Goal: Task Accomplishment & Management: Complete application form

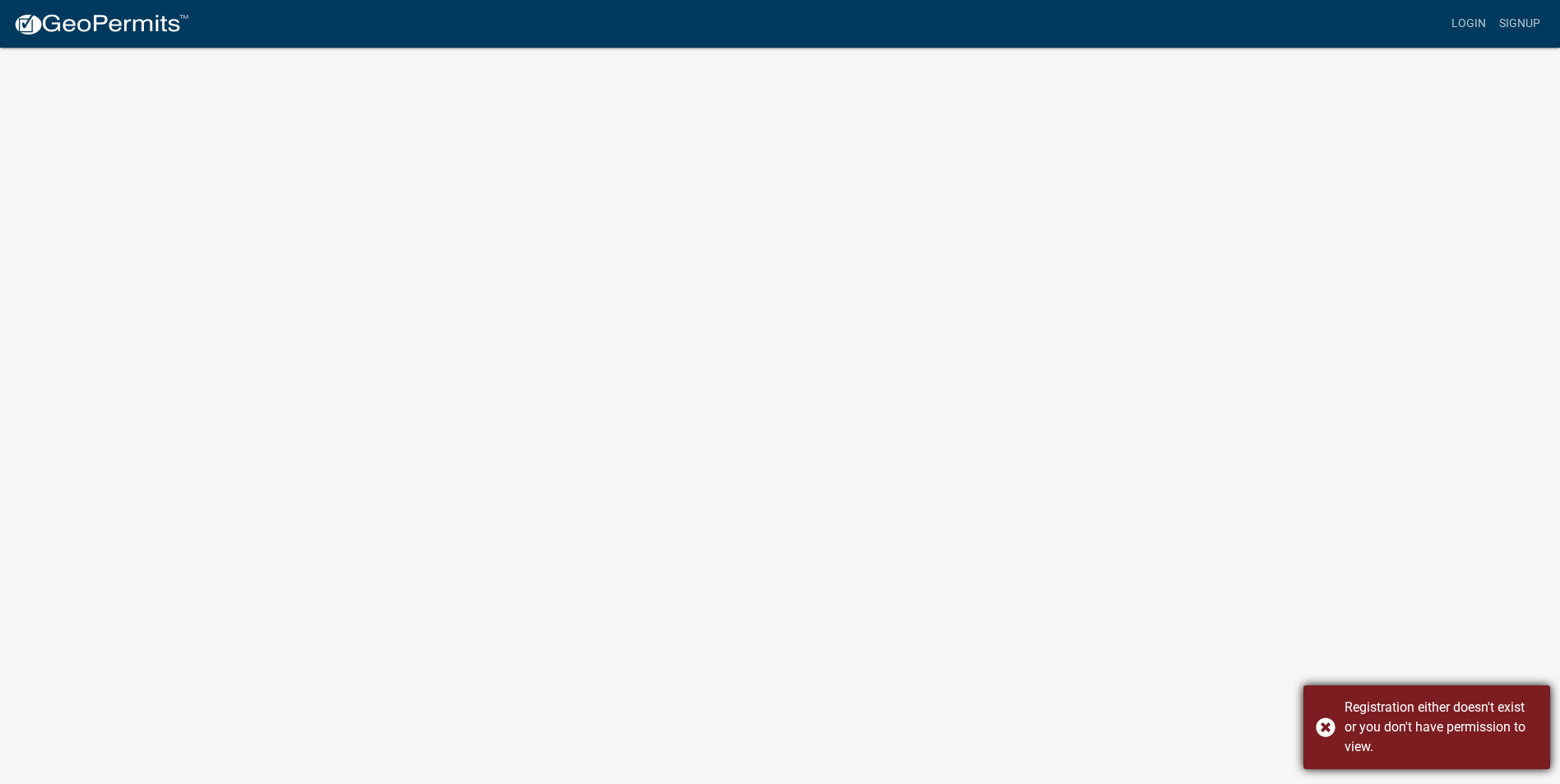
click at [1333, 726] on div "Registration either doesn't exist or you don't have permission to view." at bounding box center [1427, 728] width 247 height 84
click at [1464, 21] on link "Login" at bounding box center [1468, 23] width 48 height 31
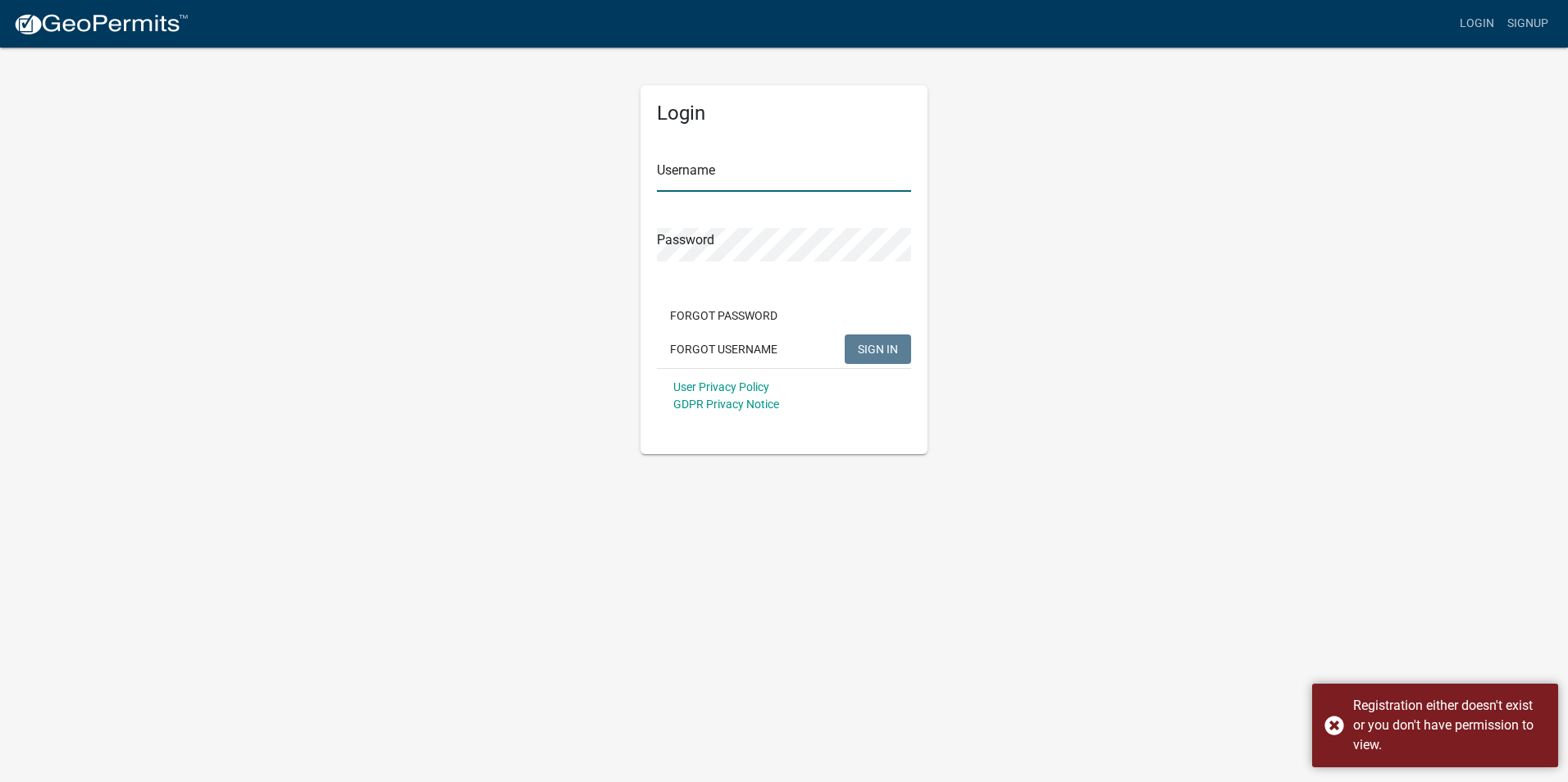
type input "Pierceplumbing"
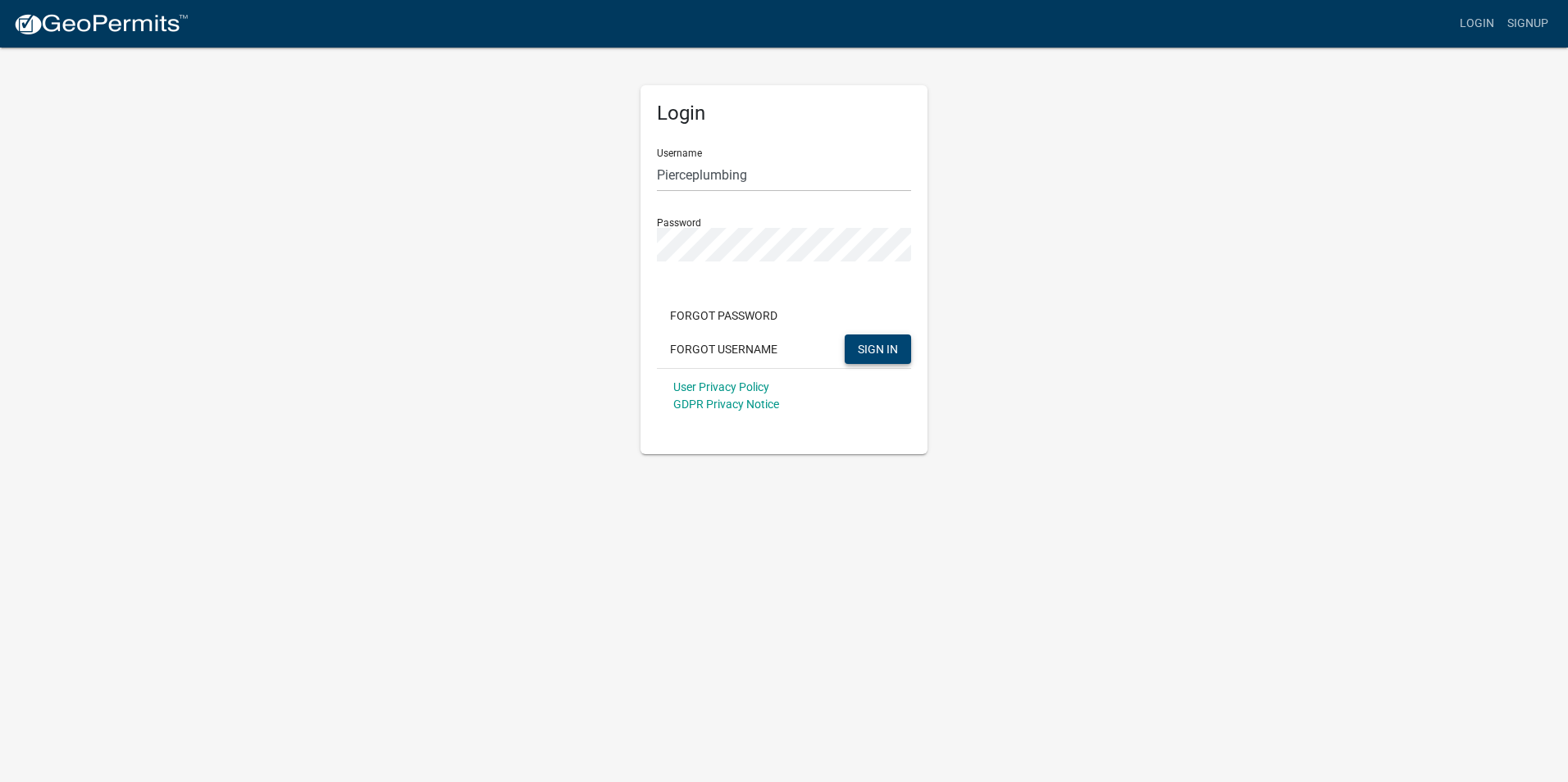
click at [880, 351] on span "SIGN IN" at bounding box center [877, 348] width 40 height 13
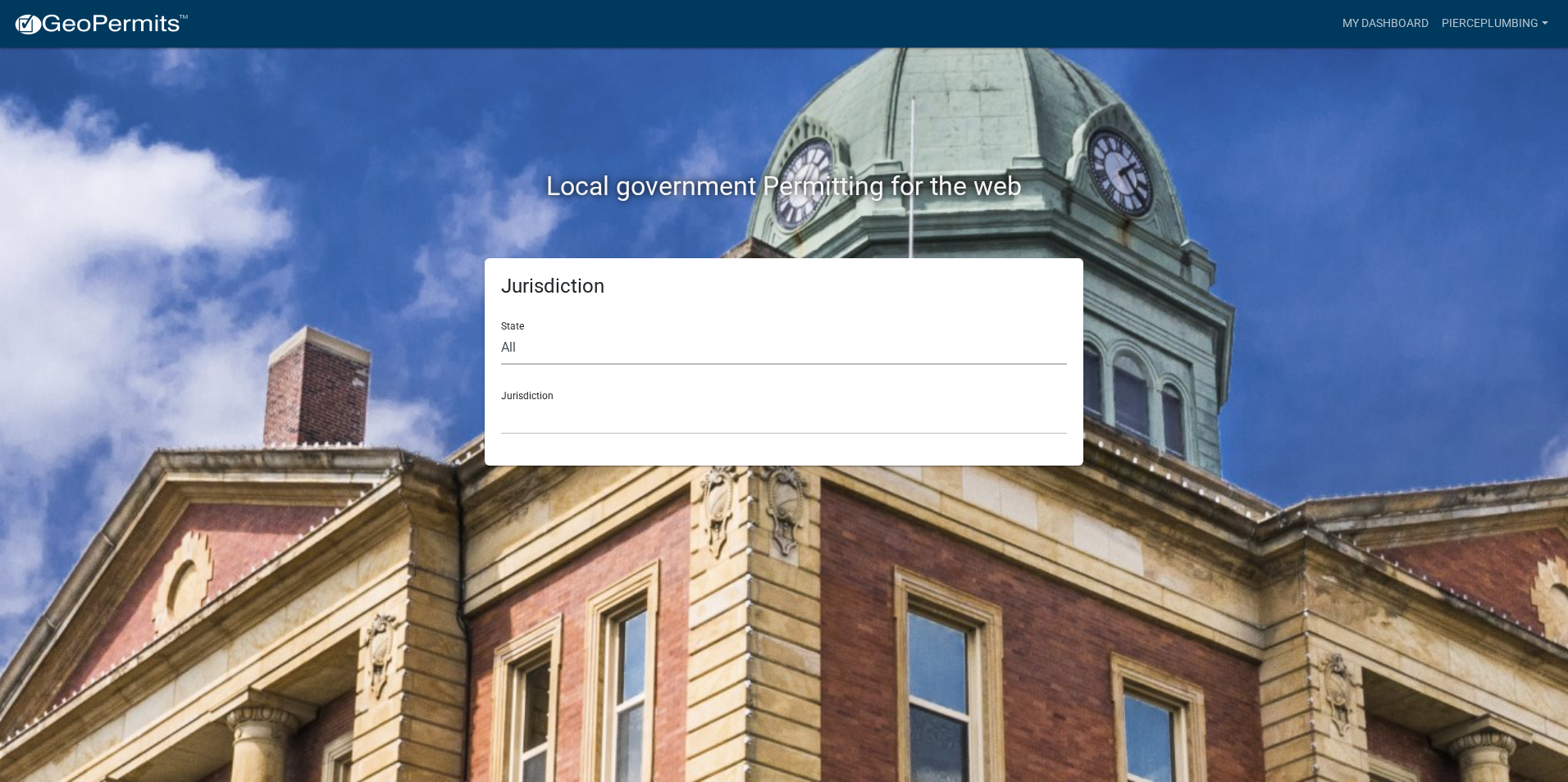
click at [600, 350] on select "All [US_STATE] [US_STATE] [US_STATE] [US_STATE] [US_STATE] [US_STATE] [US_STATE…" at bounding box center [784, 348] width 566 height 34
select select "[US_STATE]"
click at [501, 331] on select "All [US_STATE] [US_STATE] [US_STATE] [US_STATE] [US_STATE] [US_STATE] [US_STATE…" at bounding box center [784, 348] width 566 height 34
click at [568, 418] on select "City of [GEOGRAPHIC_DATA], [US_STATE] City of [GEOGRAPHIC_DATA], [US_STATE] Cit…" at bounding box center [784, 418] width 566 height 34
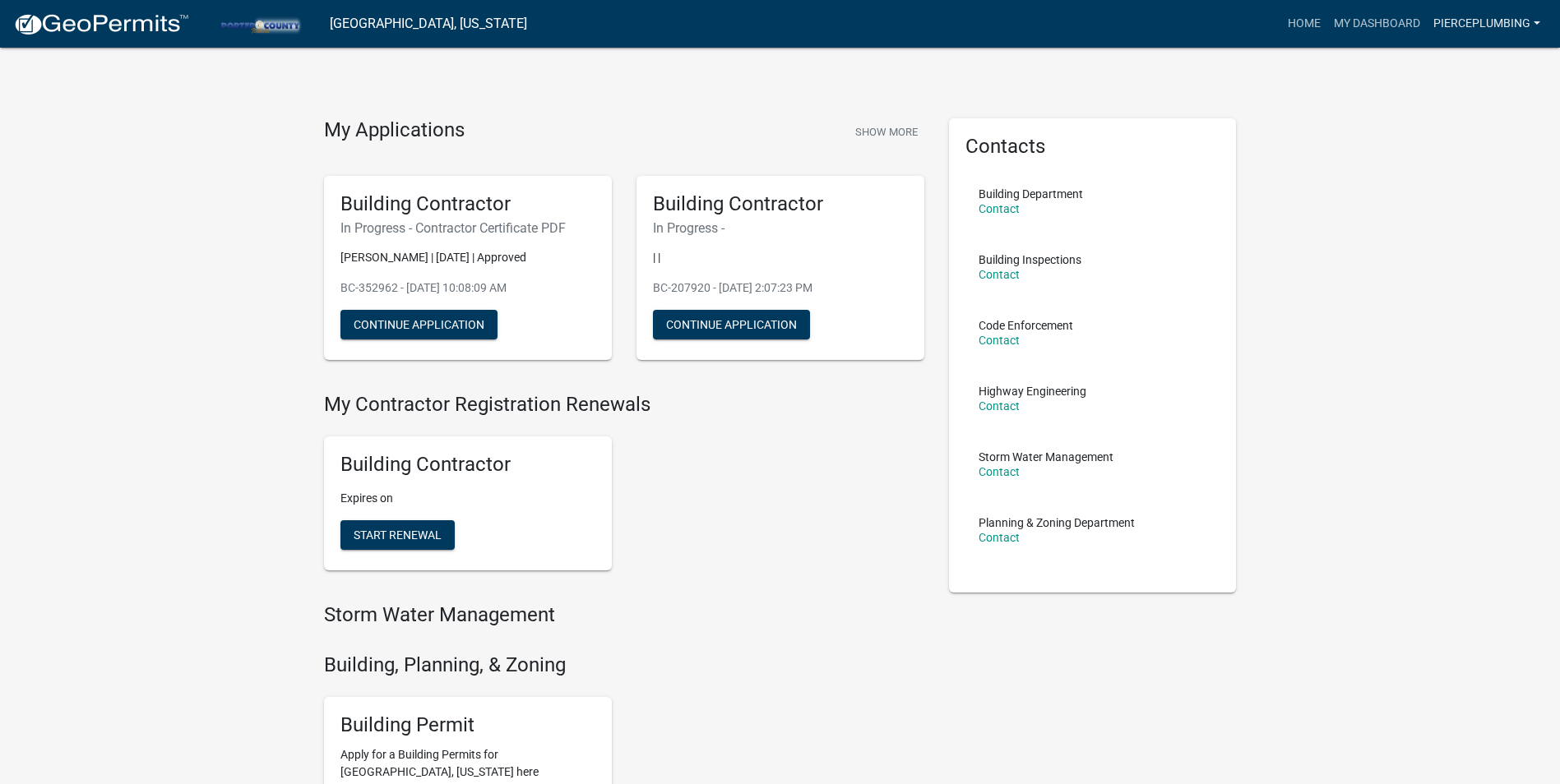
click at [1497, 27] on link "Pierceplumbing" at bounding box center [1486, 23] width 120 height 31
click at [1452, 70] on link "Account" at bounding box center [1480, 67] width 132 height 39
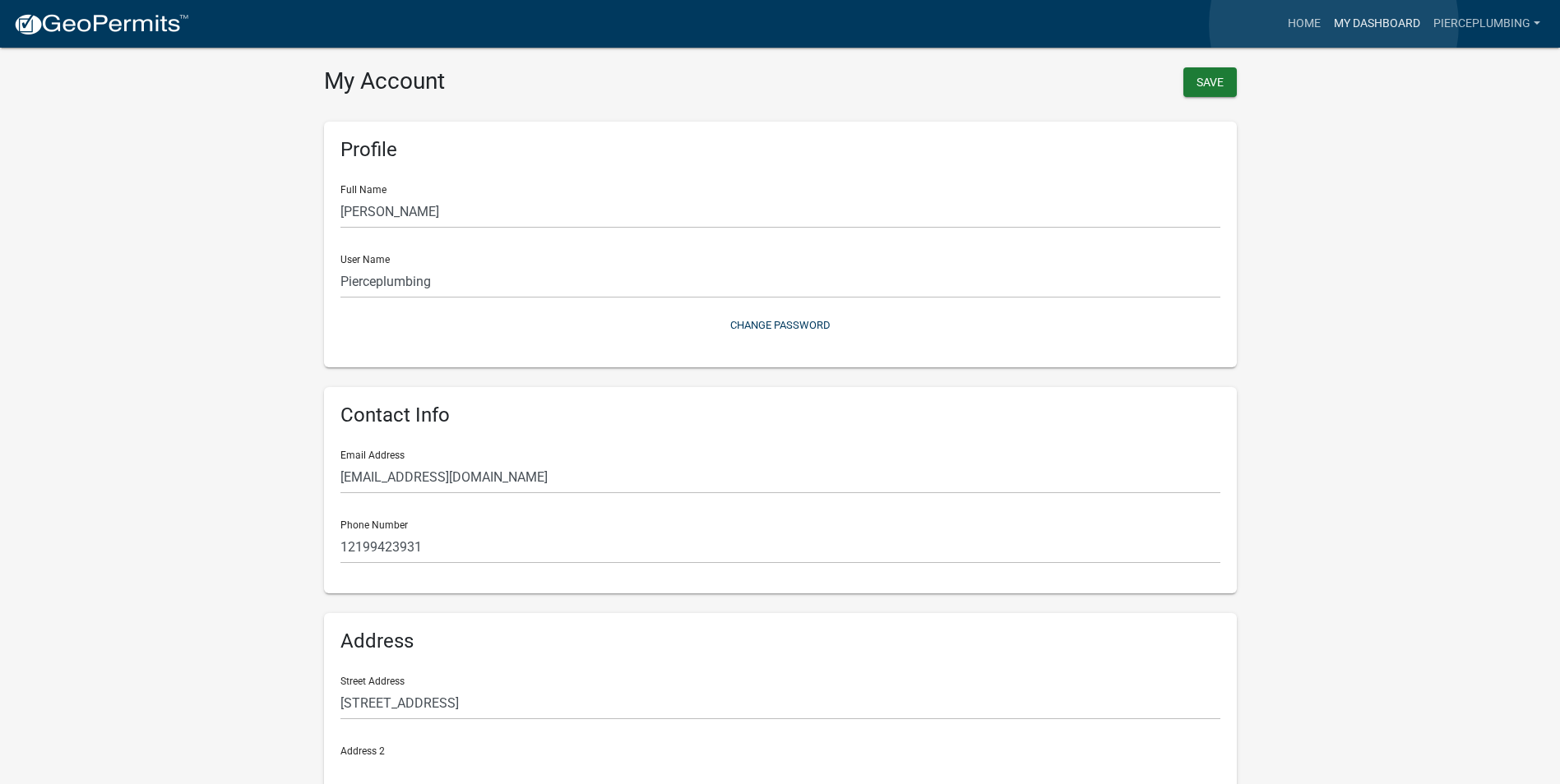
click at [1334, 24] on link "My Dashboard" at bounding box center [1377, 23] width 99 height 31
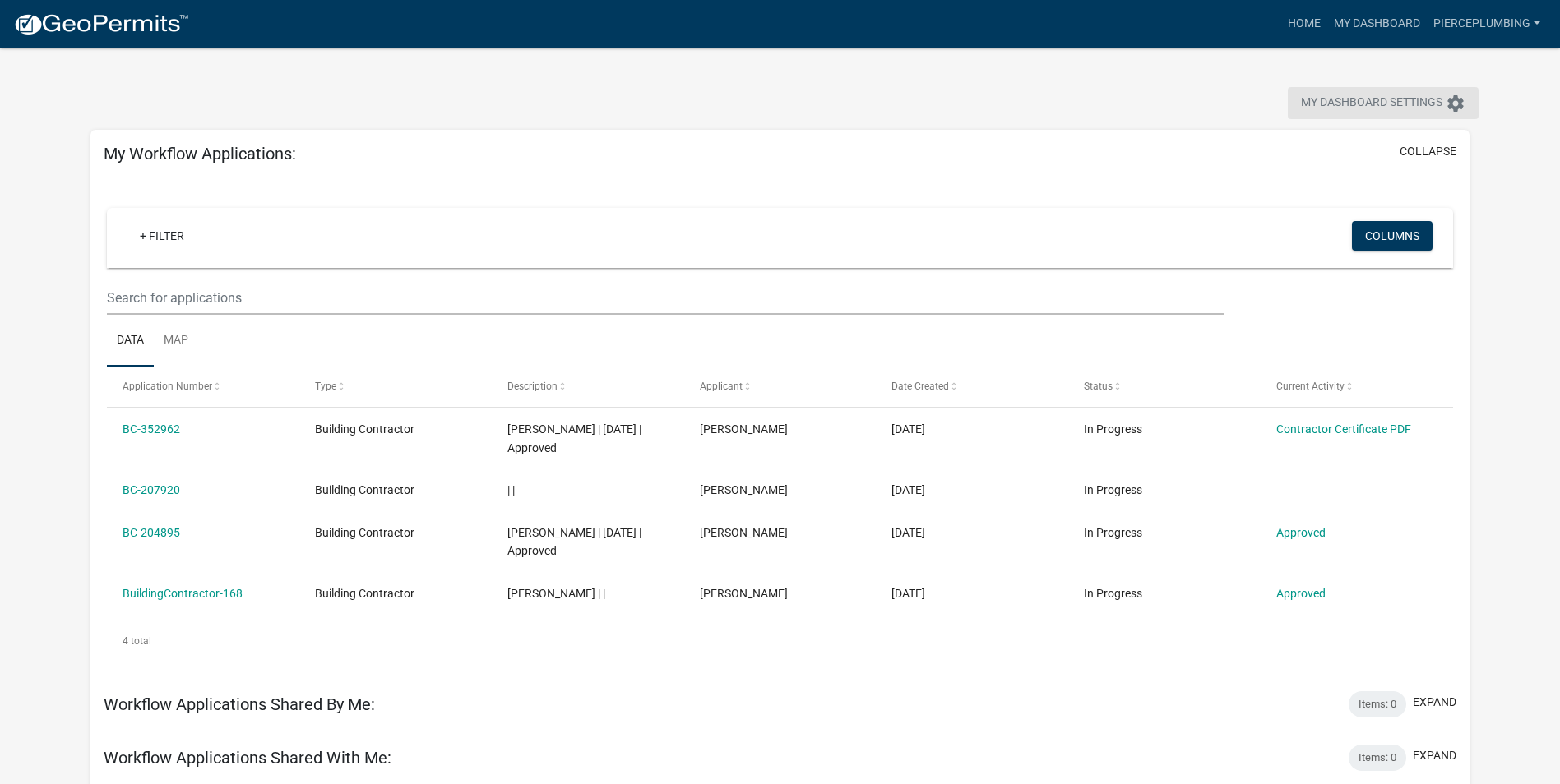
click at [1405, 108] on span "My Dashboard Settings" at bounding box center [1371, 103] width 141 height 20
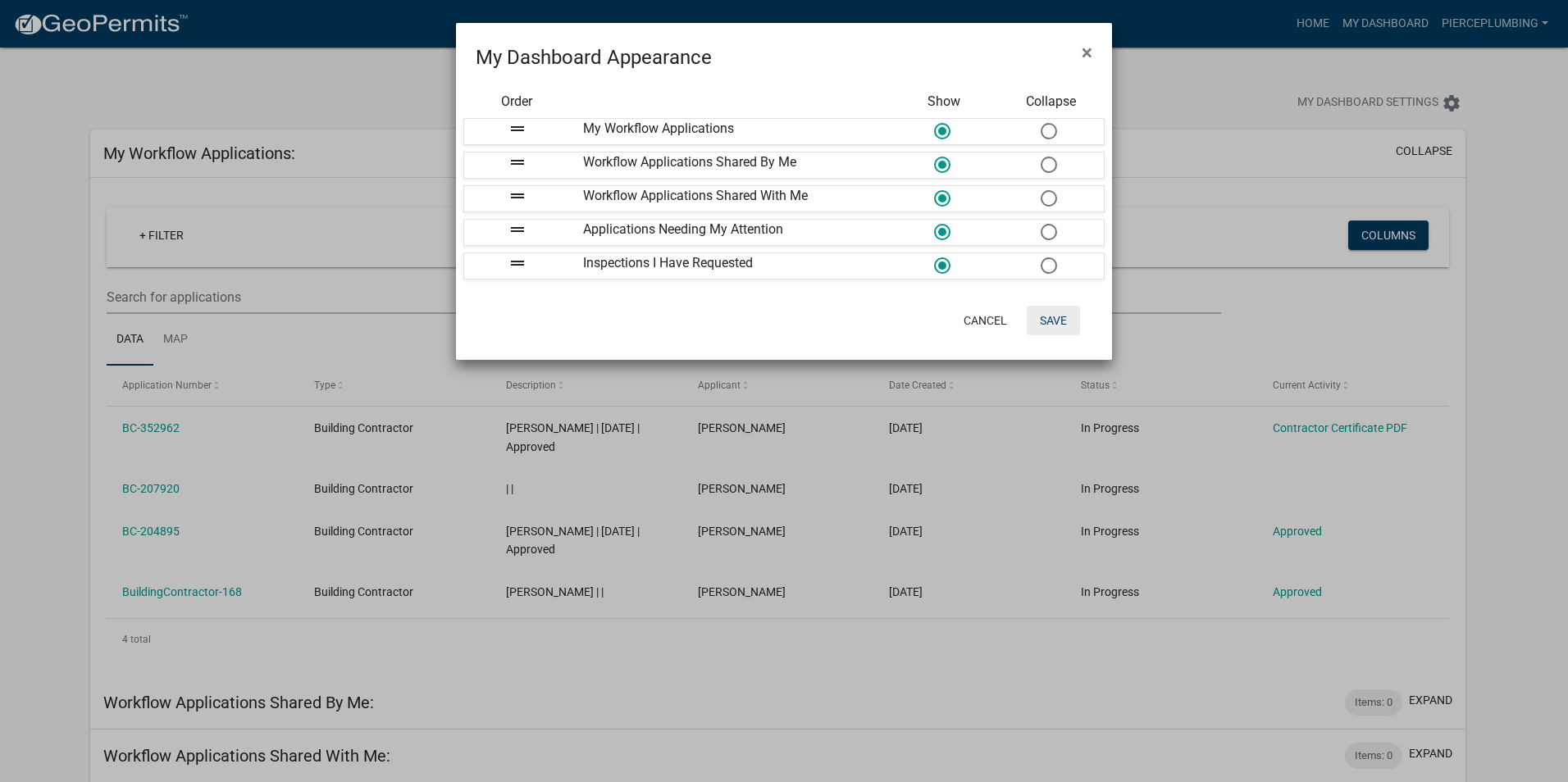
click at [1054, 318] on button "Save" at bounding box center [1053, 321] width 53 height 30
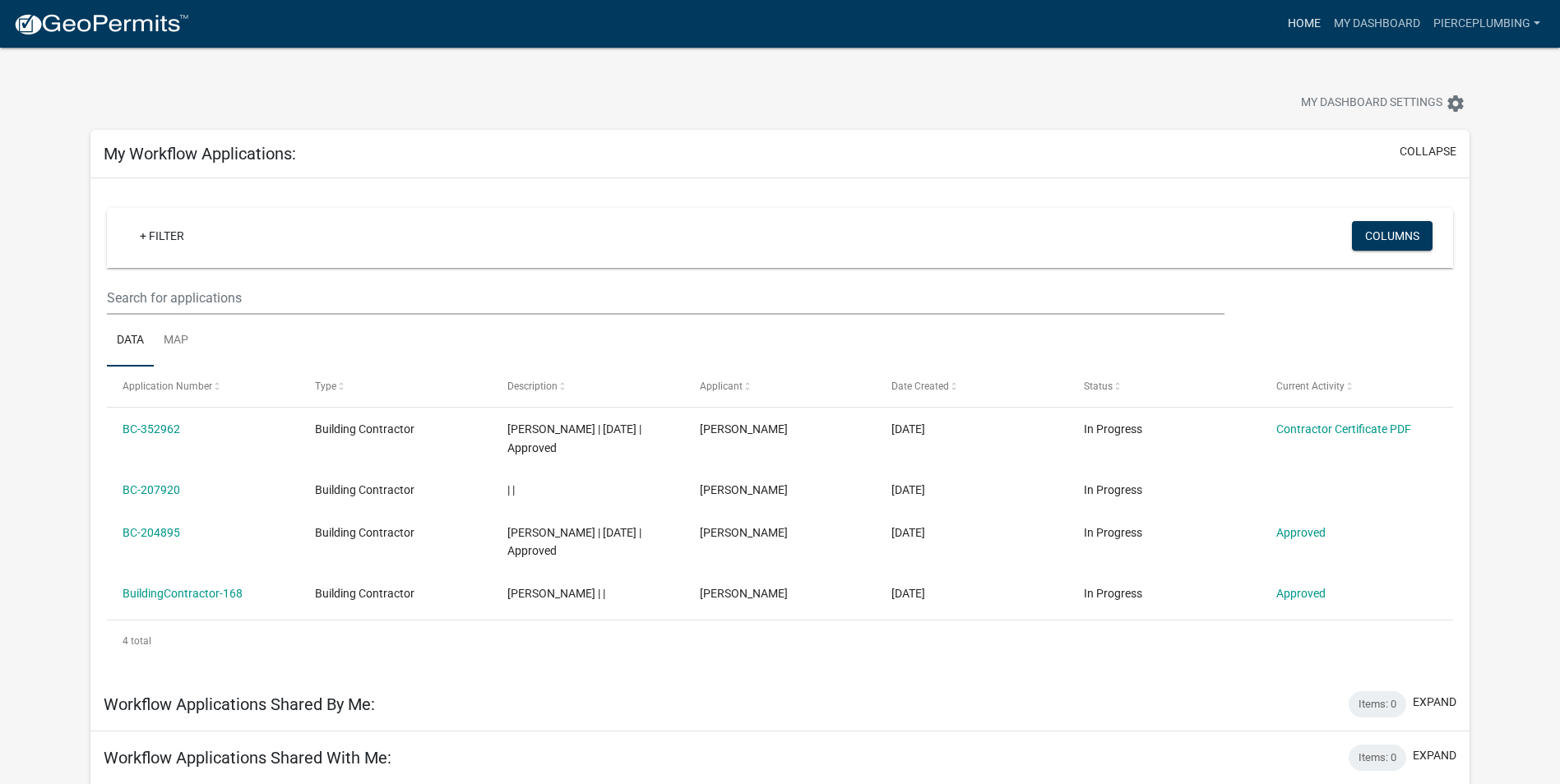
click at [1290, 31] on link "Home" at bounding box center [1304, 23] width 46 height 31
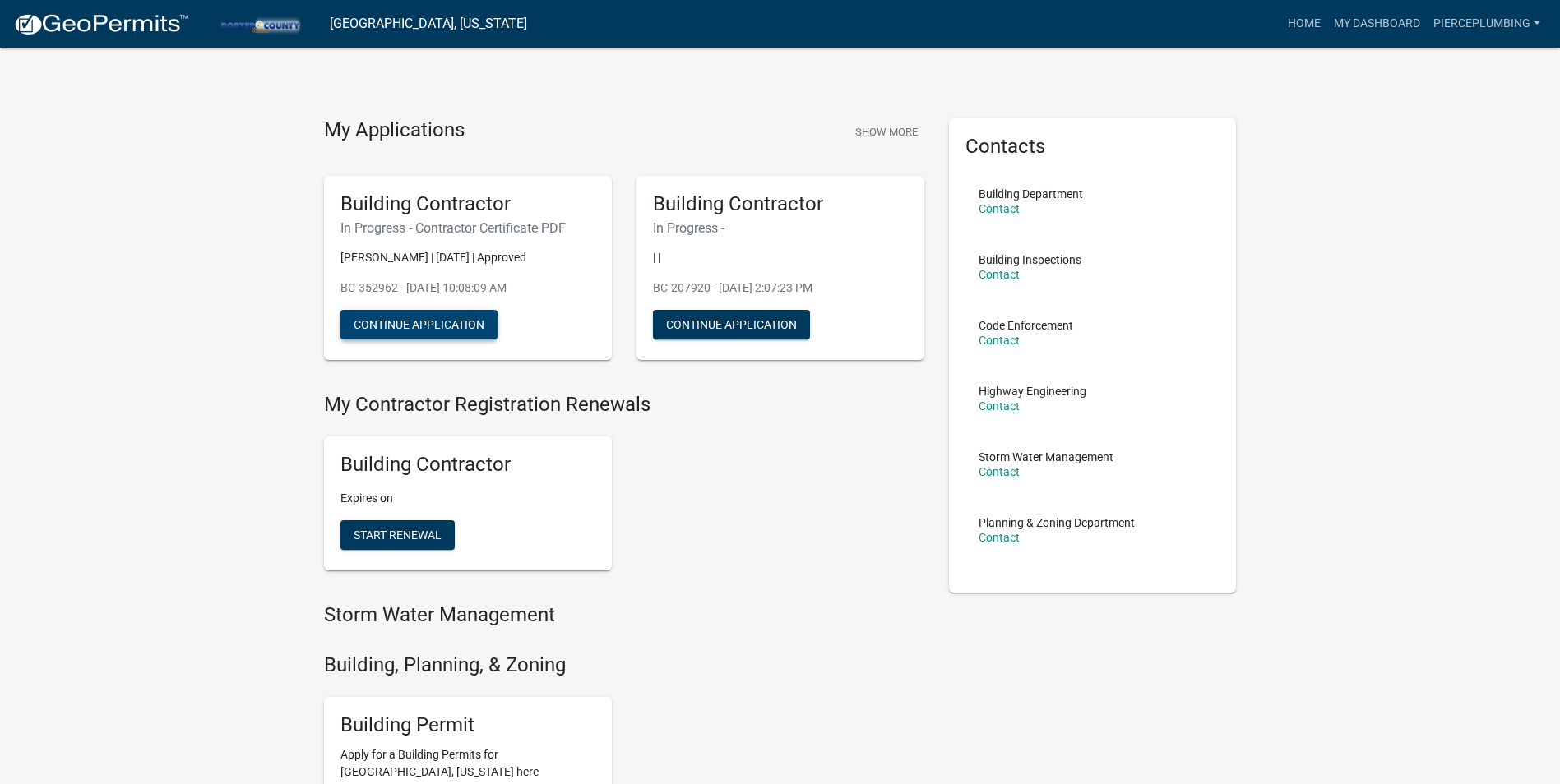
click at [484, 328] on button "Continue Application" at bounding box center [419, 325] width 157 height 30
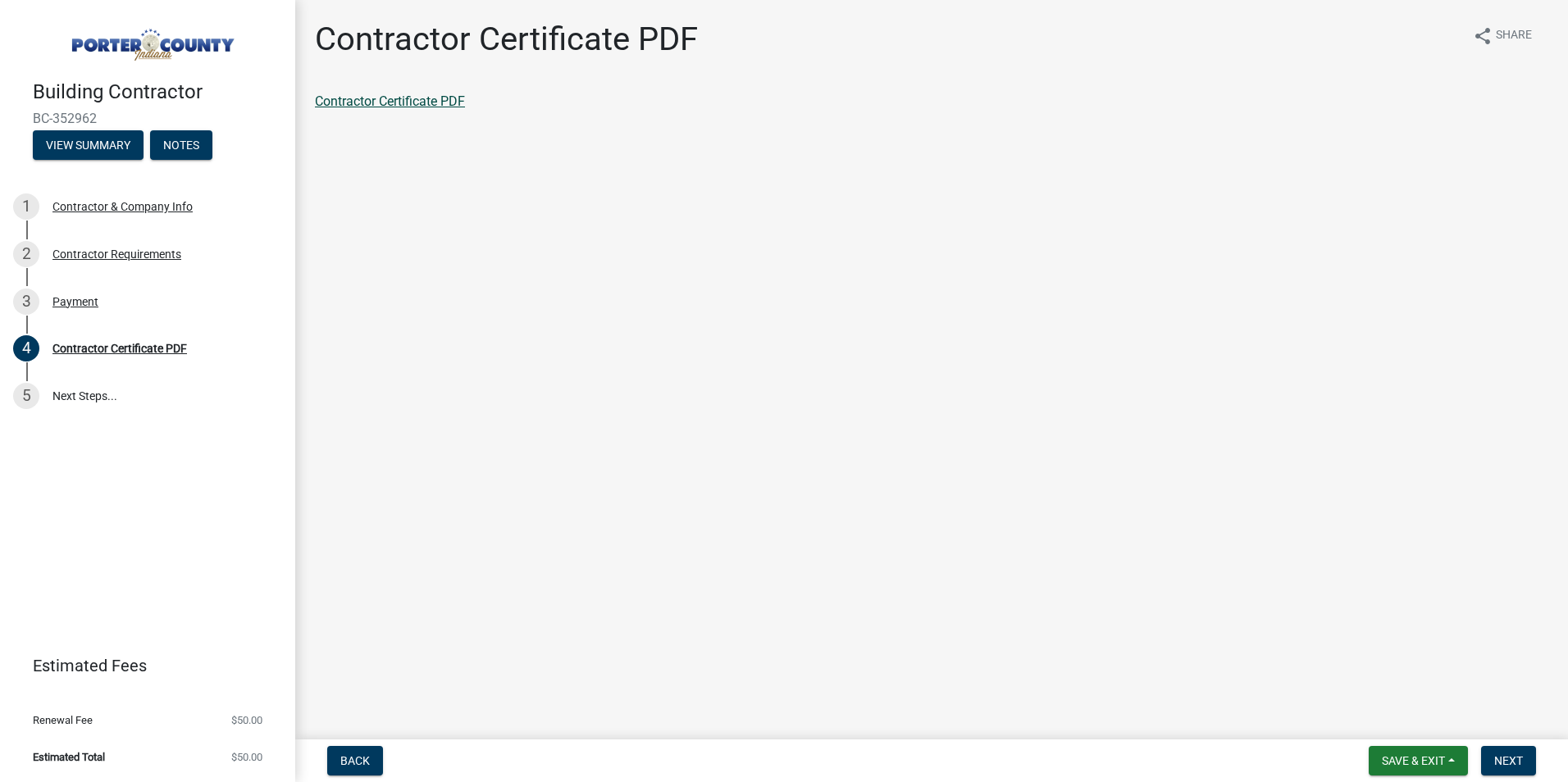
click at [361, 106] on link "Contractor Certificate PDF" at bounding box center [389, 101] width 150 height 16
click at [154, 251] on div "Contractor Requirements" at bounding box center [117, 254] width 129 height 11
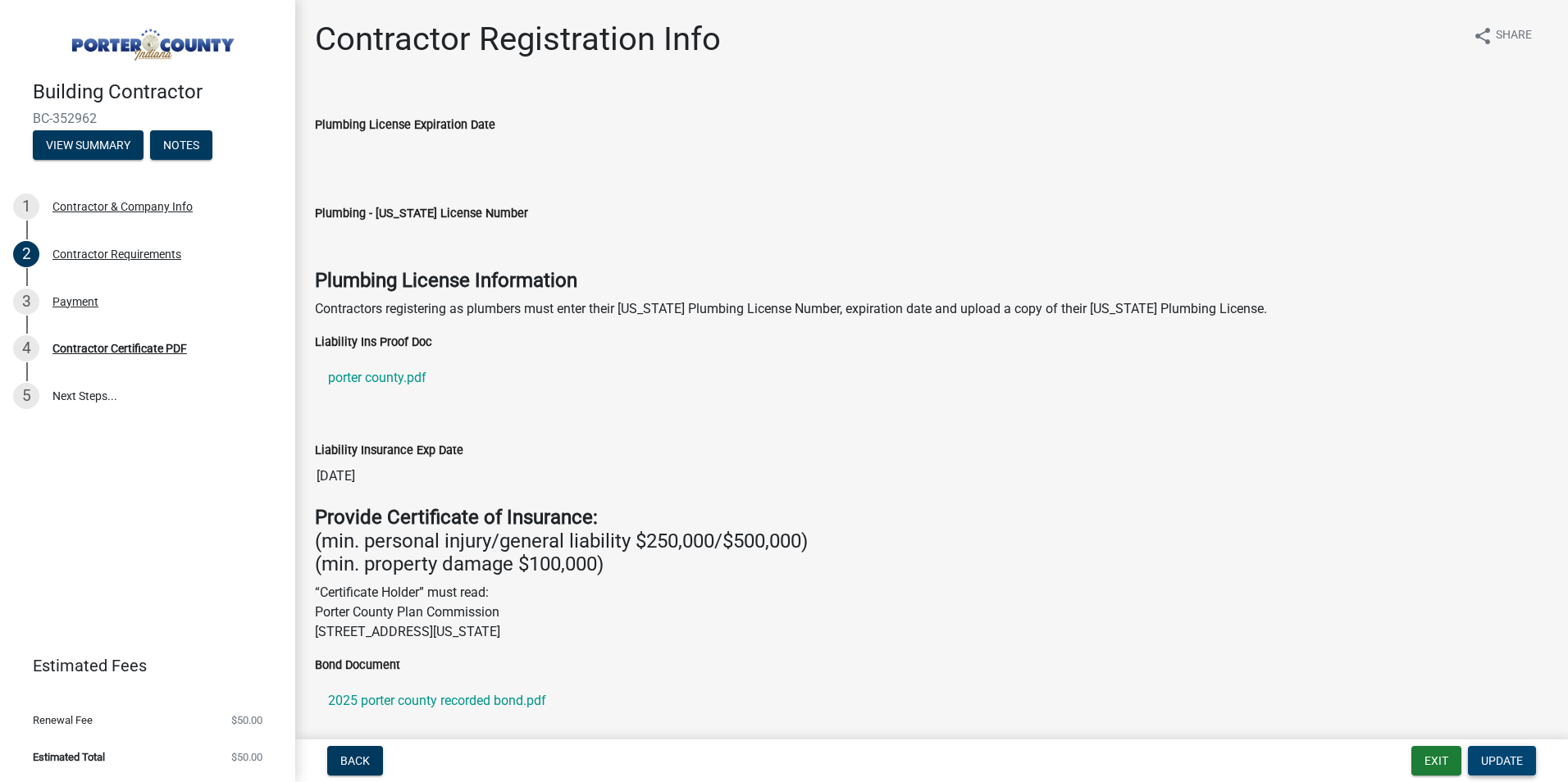
click at [1512, 760] on span "Update" at bounding box center [1502, 761] width 42 height 13
click at [443, 380] on link "porter county.pdf" at bounding box center [931, 378] width 1233 height 39
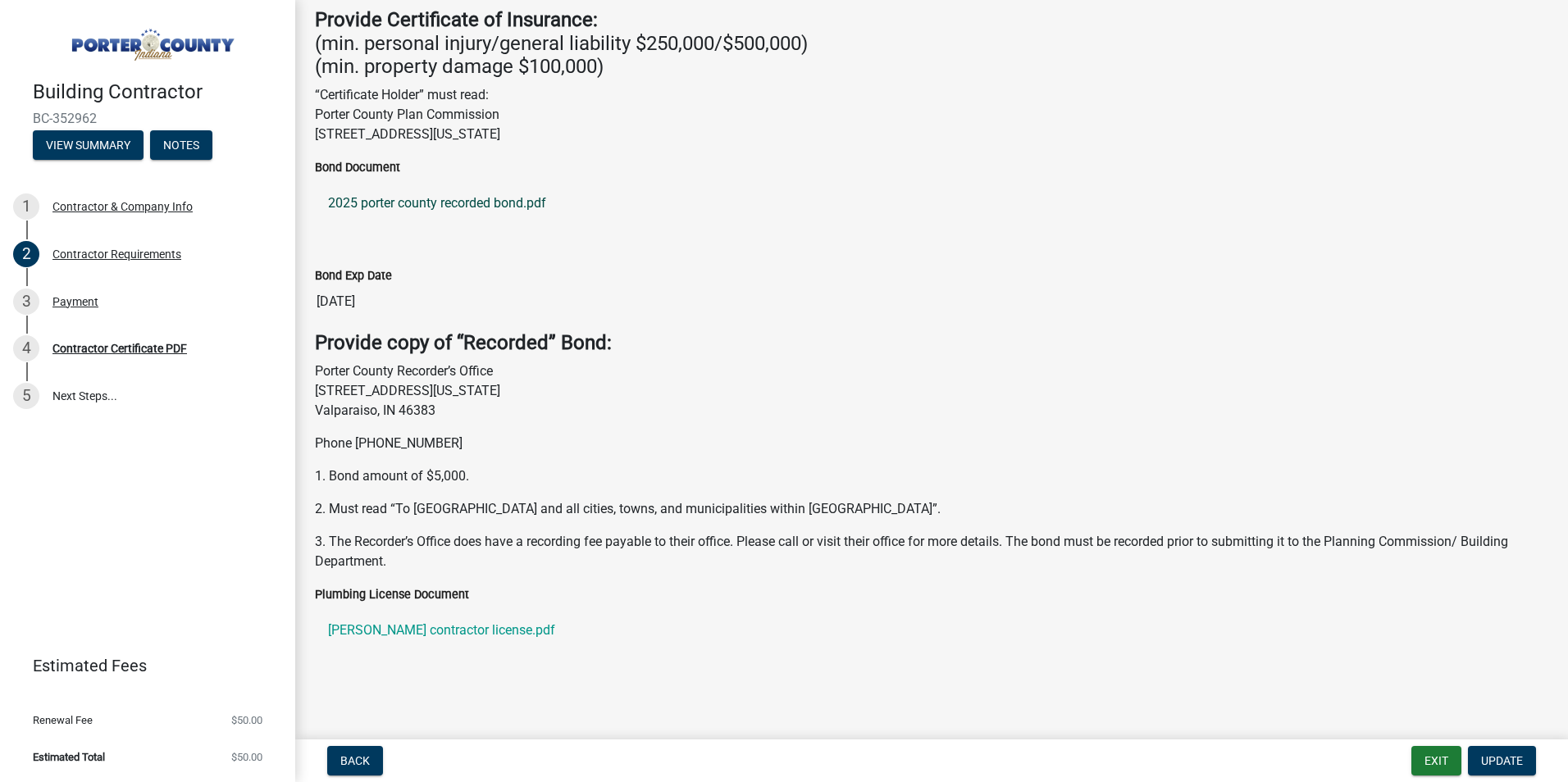
scroll to position [498, 0]
click at [1522, 759] on span "Update" at bounding box center [1502, 761] width 42 height 13
click at [371, 768] on button "Back" at bounding box center [356, 761] width 56 height 30
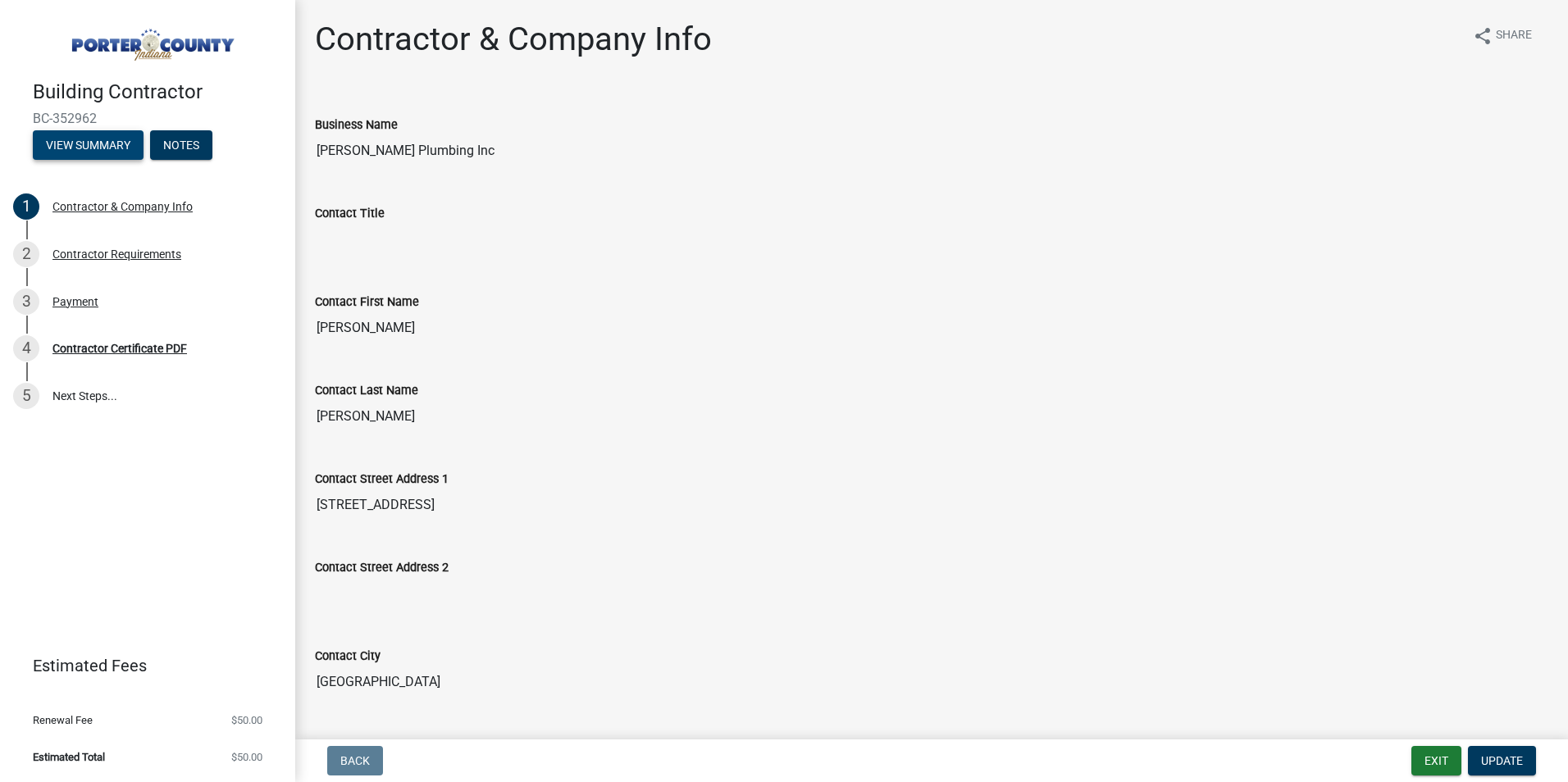
click at [110, 135] on button "View Summary" at bounding box center [88, 146] width 111 height 30
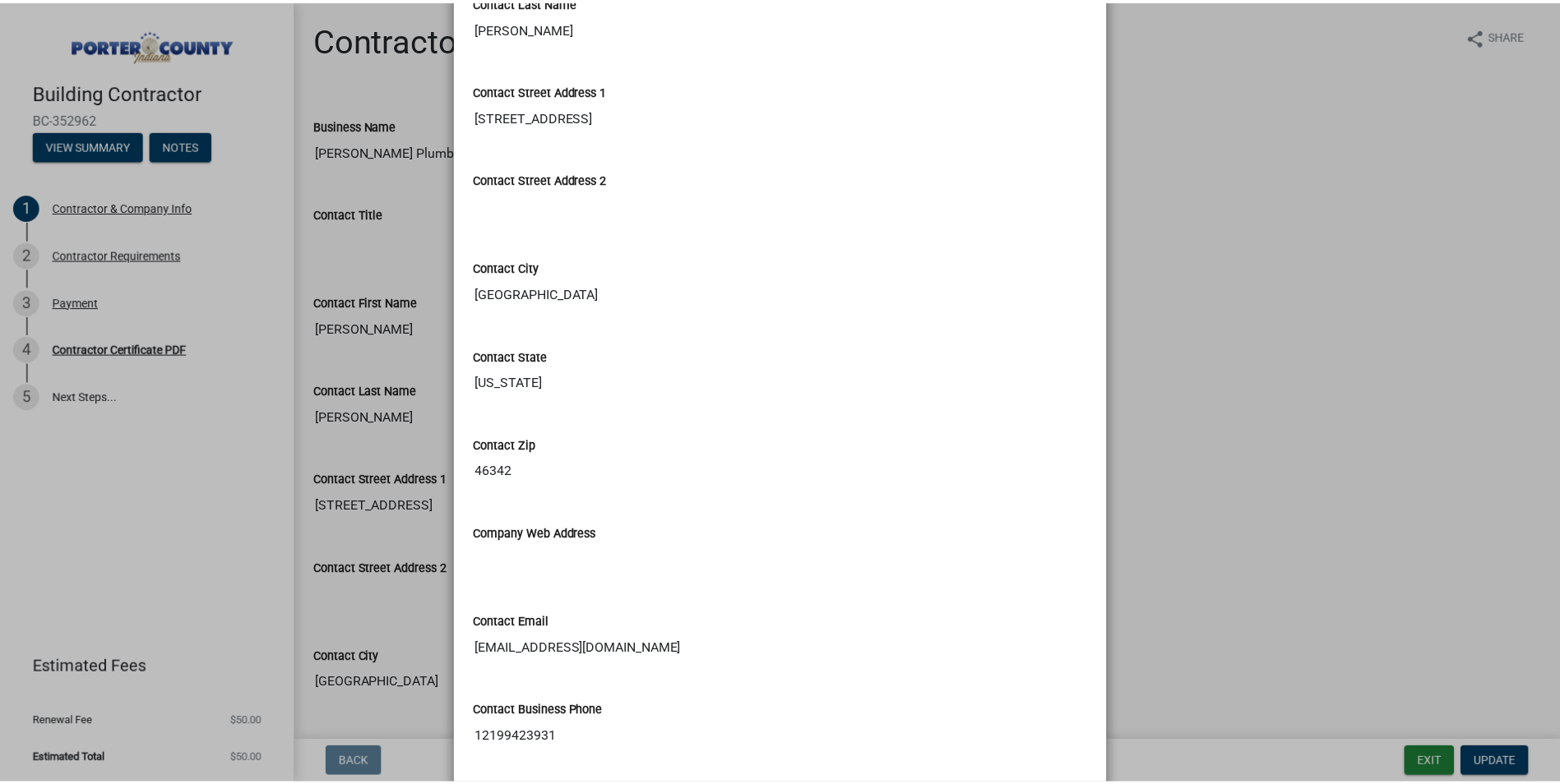
scroll to position [814, 0]
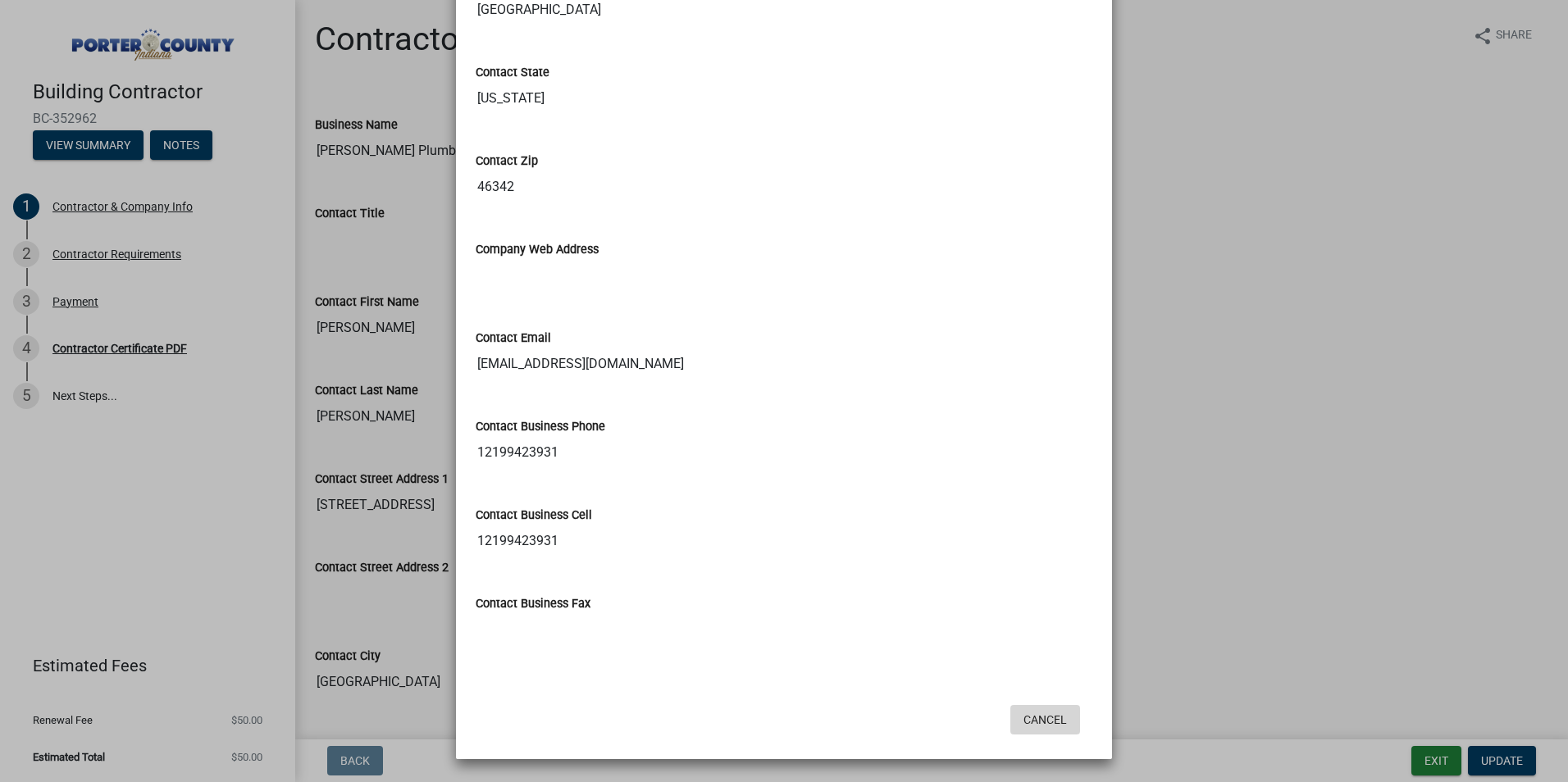
click at [1034, 717] on button "Cancel" at bounding box center [1044, 720] width 70 height 30
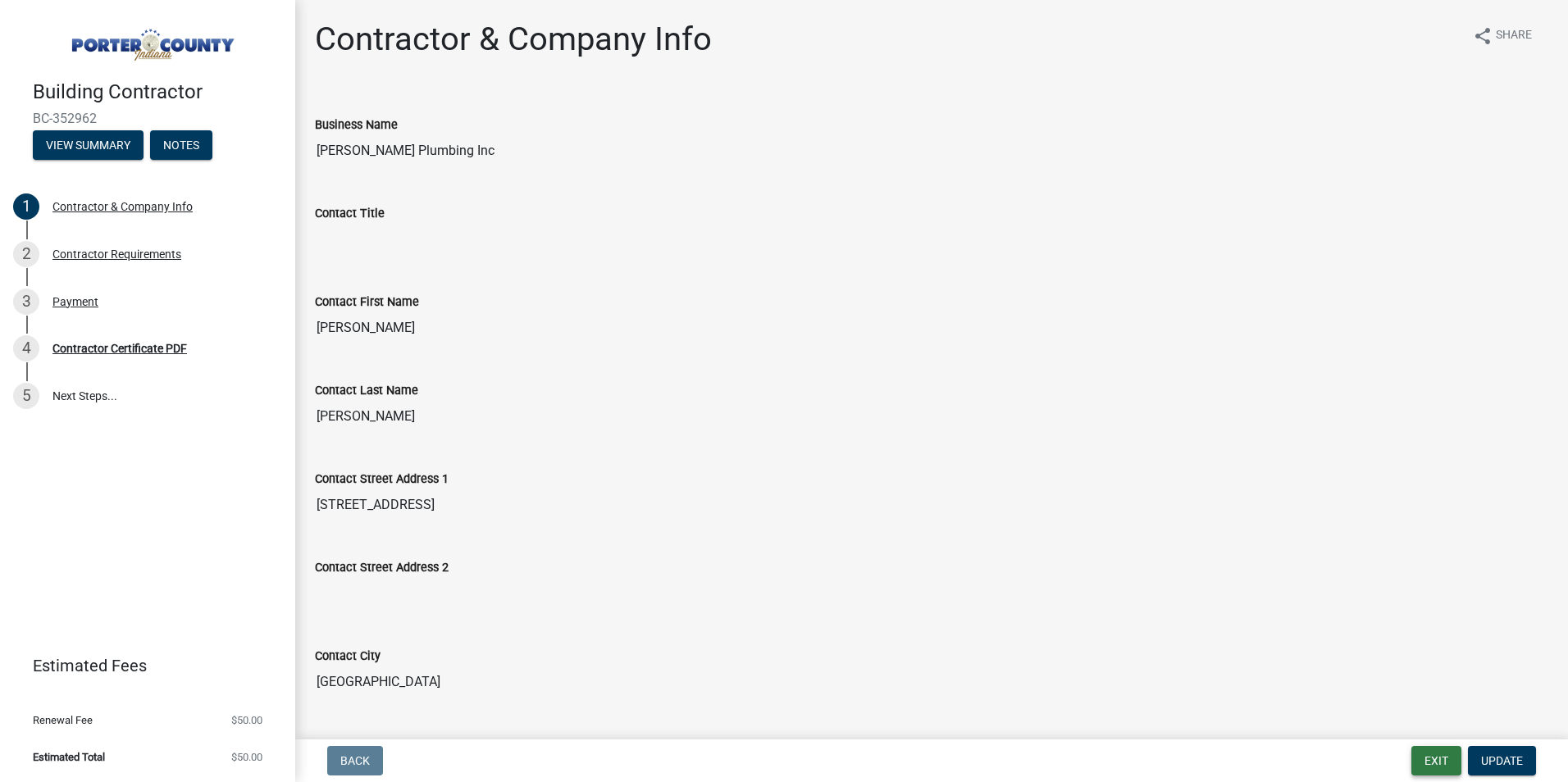
drag, startPoint x: 1427, startPoint y: 751, endPoint x: 1420, endPoint y: 747, distance: 8.1
click at [1428, 751] on button "Exit" at bounding box center [1436, 761] width 50 height 30
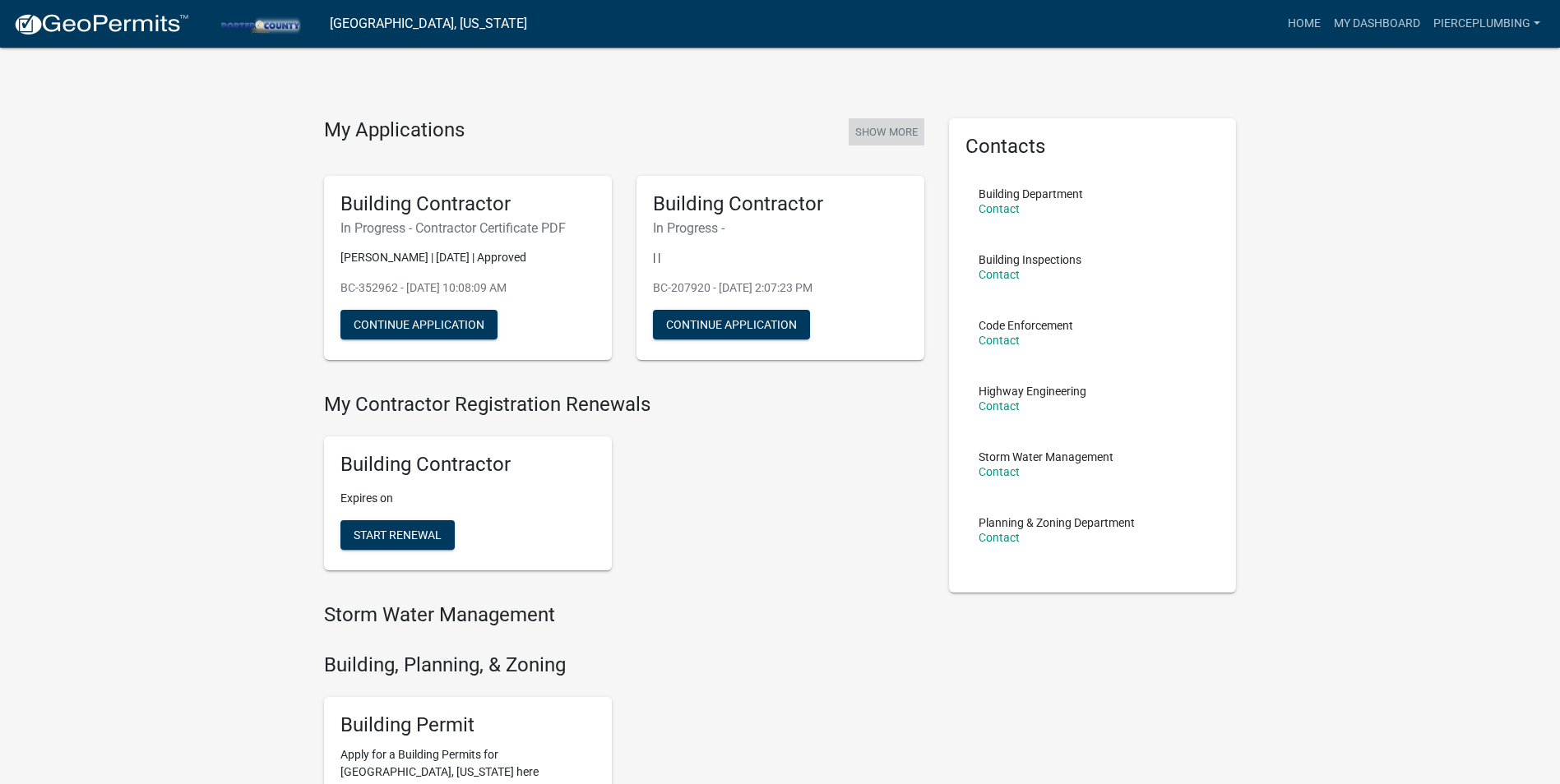
click at [883, 136] on button "Show More" at bounding box center [886, 132] width 76 height 27
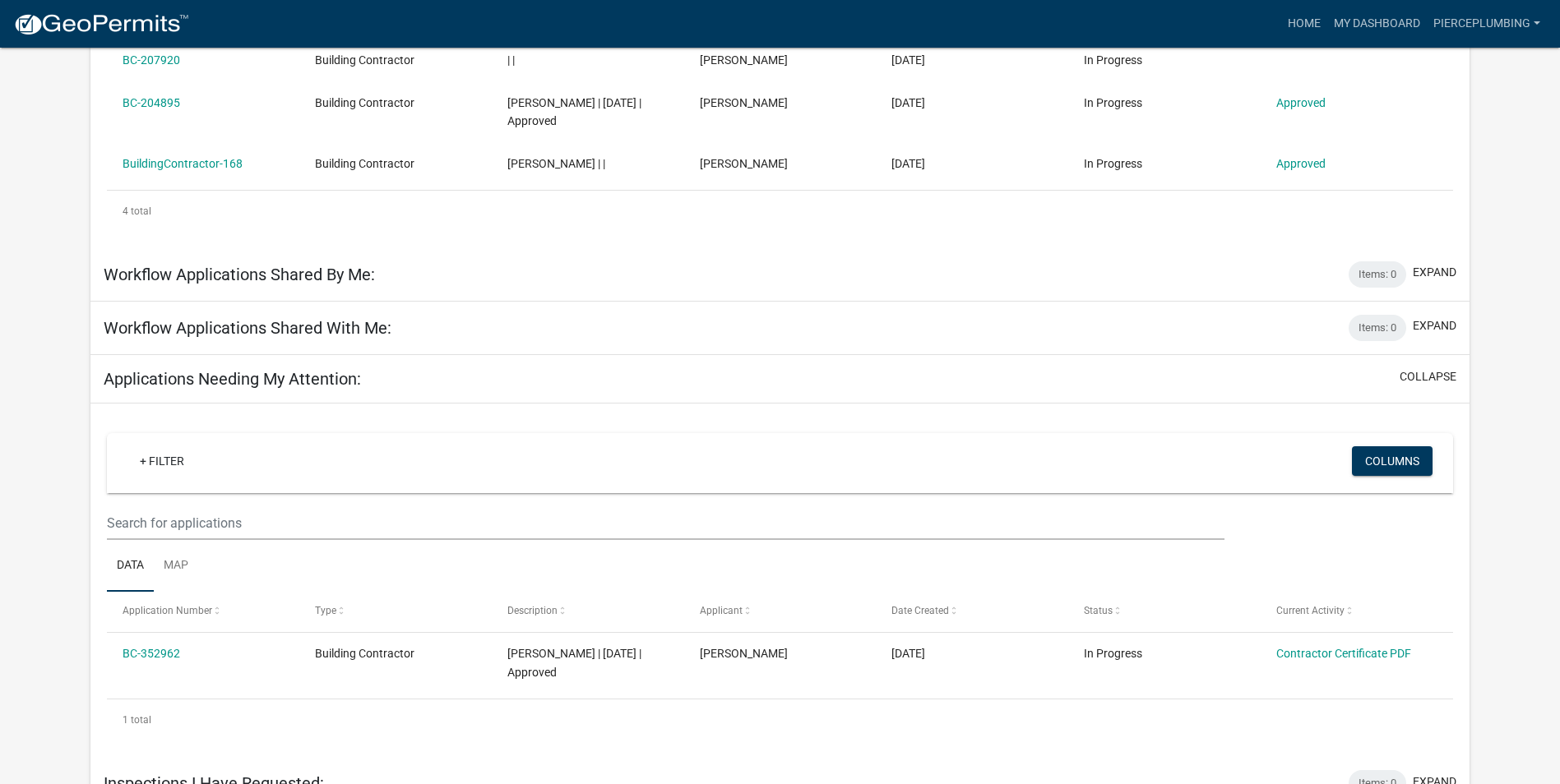
scroll to position [457, 0]
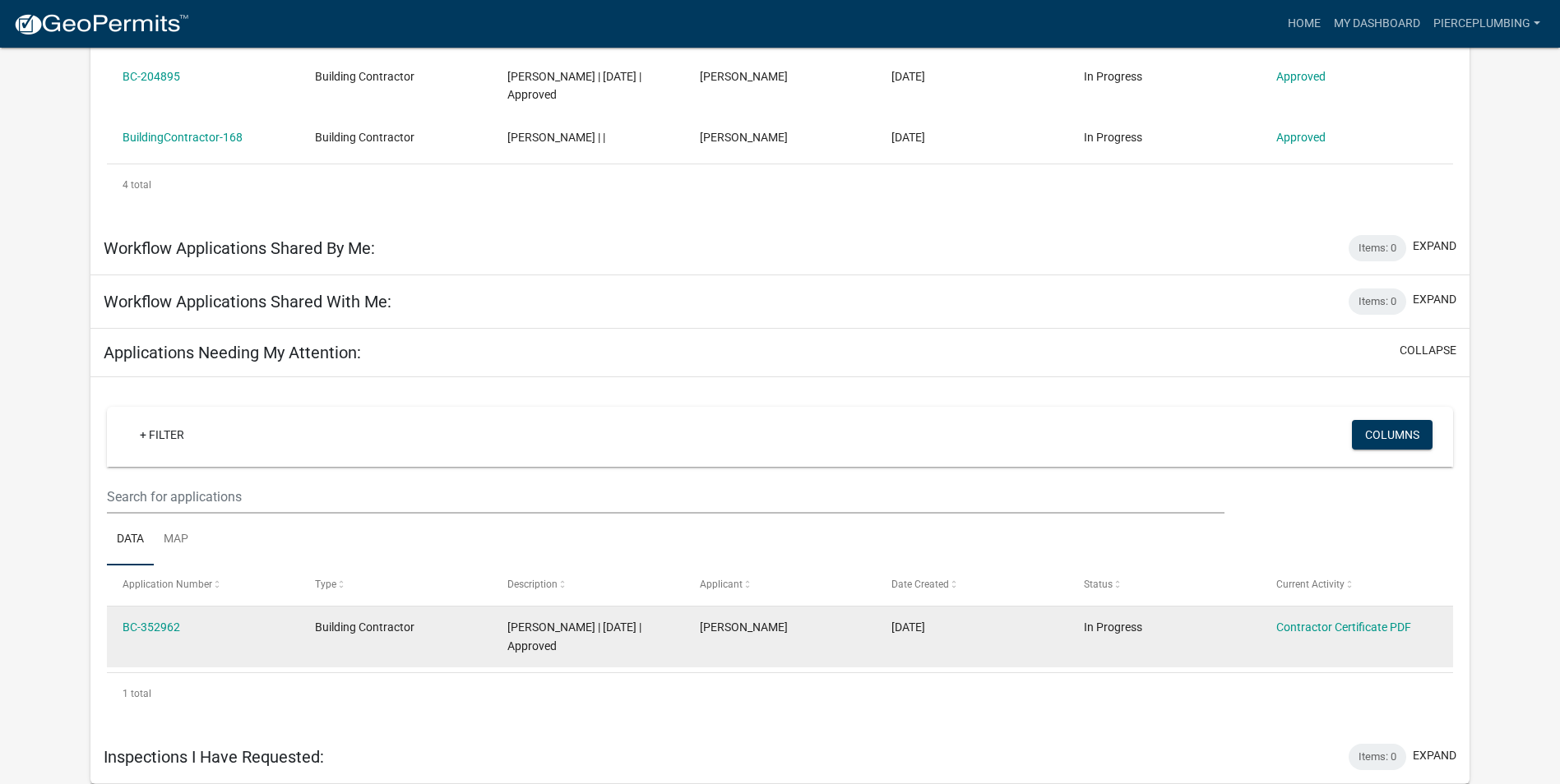
click at [380, 648] on datatable-body-cell "Building Contractor" at bounding box center [396, 636] width 193 height 61
click at [375, 632] on span "Building Contractor" at bounding box center [364, 627] width 99 height 13
click at [164, 617] on datatable-body-cell "BC-352962" at bounding box center [203, 636] width 193 height 61
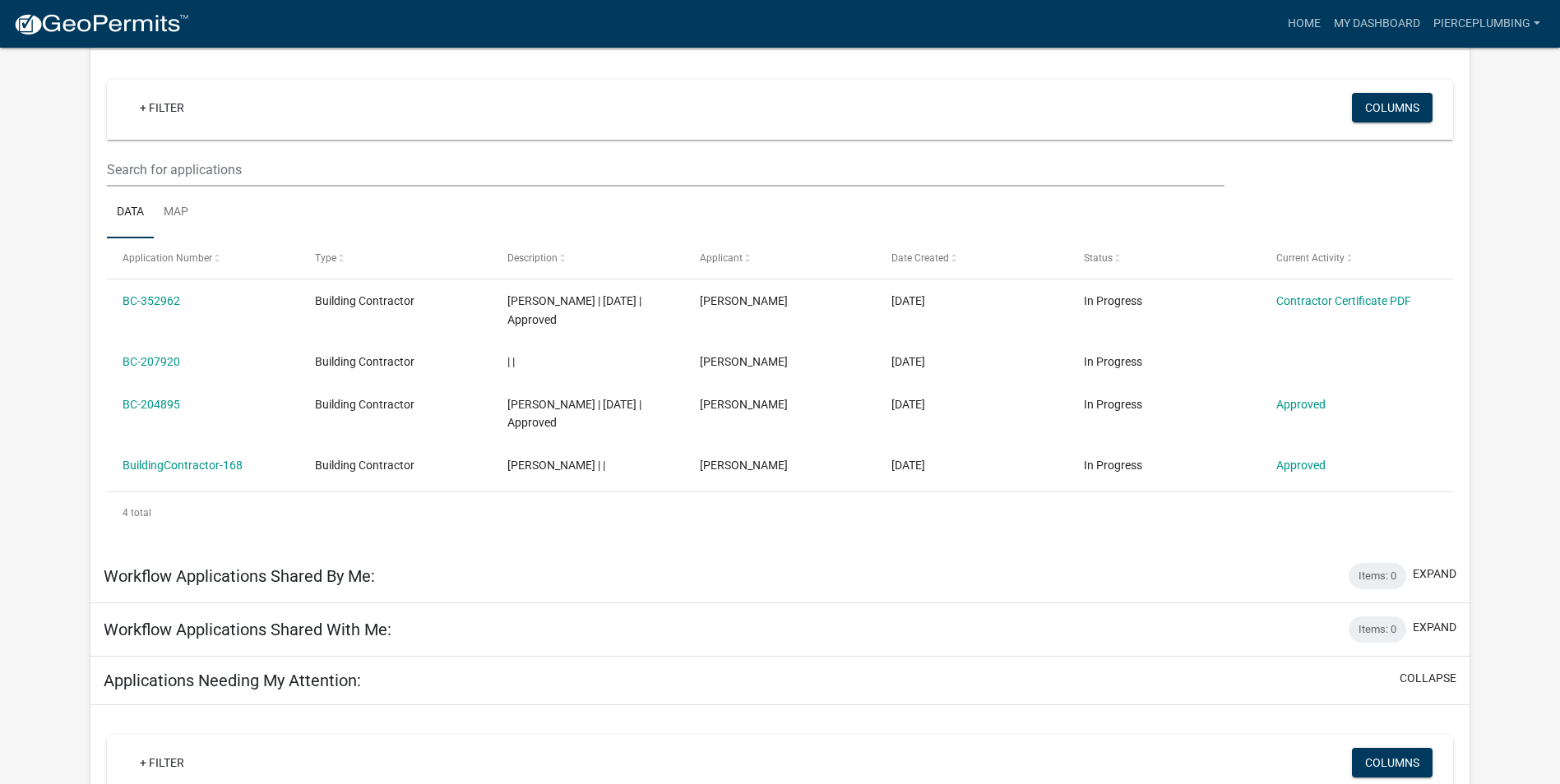
scroll to position [127, 0]
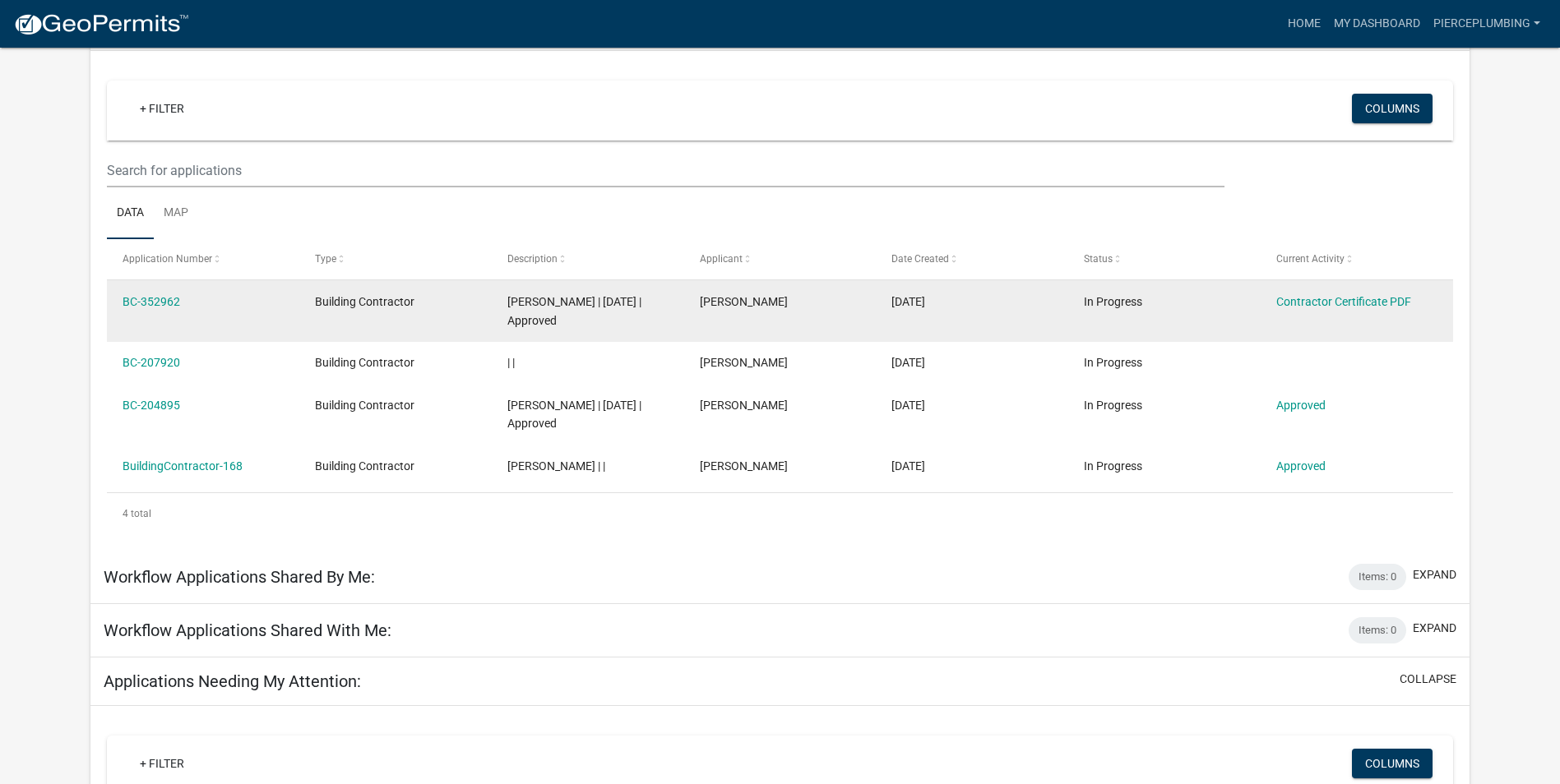
click at [933, 308] on div "[DATE]" at bounding box center [970, 302] width 160 height 19
click at [1342, 302] on link "Contractor Certificate PDF" at bounding box center [1344, 301] width 135 height 13
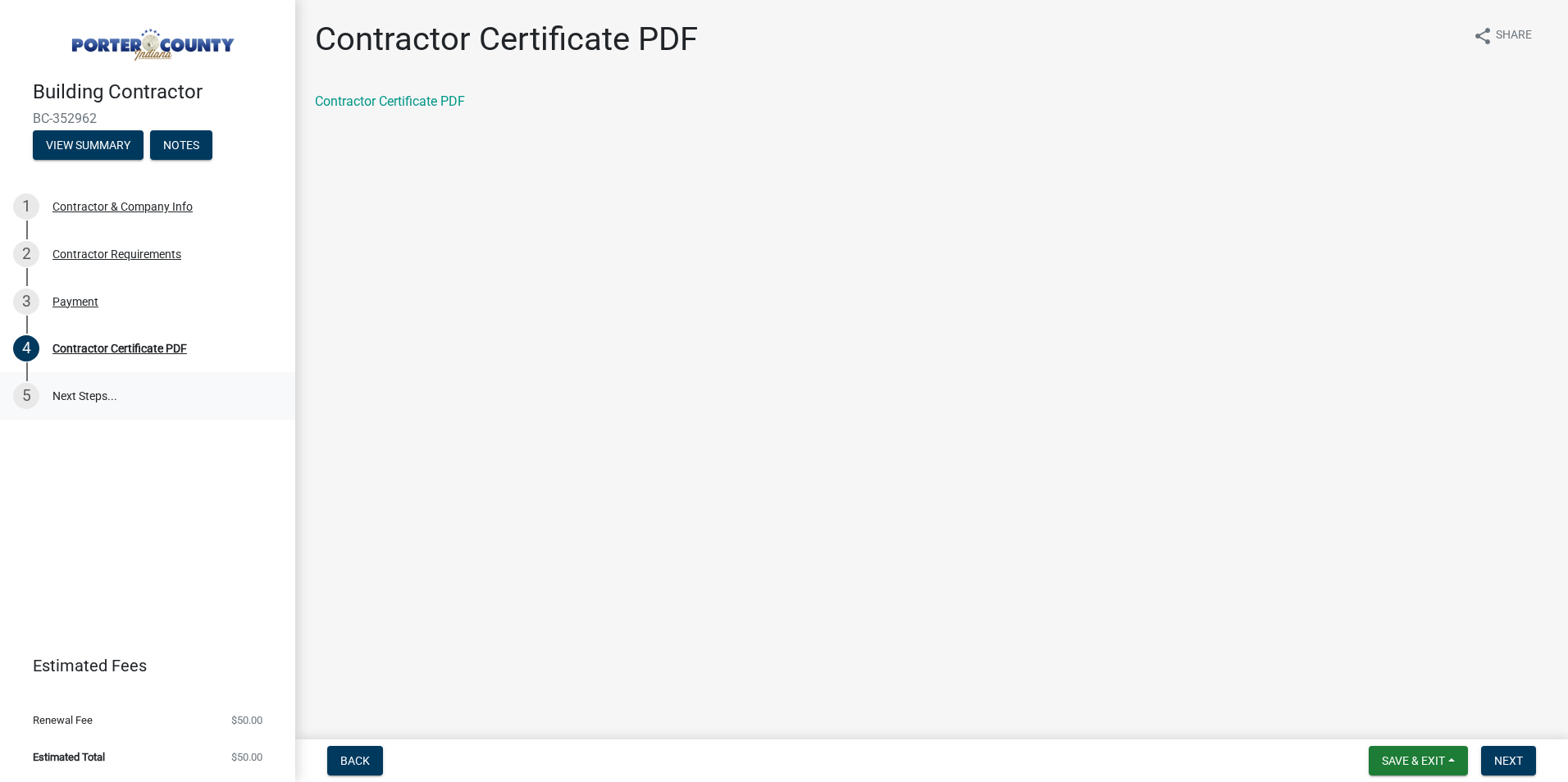
click at [100, 390] on link "5 Next Steps..." at bounding box center [147, 396] width 295 height 48
click at [77, 259] on div "Contractor Requirements" at bounding box center [117, 254] width 129 height 11
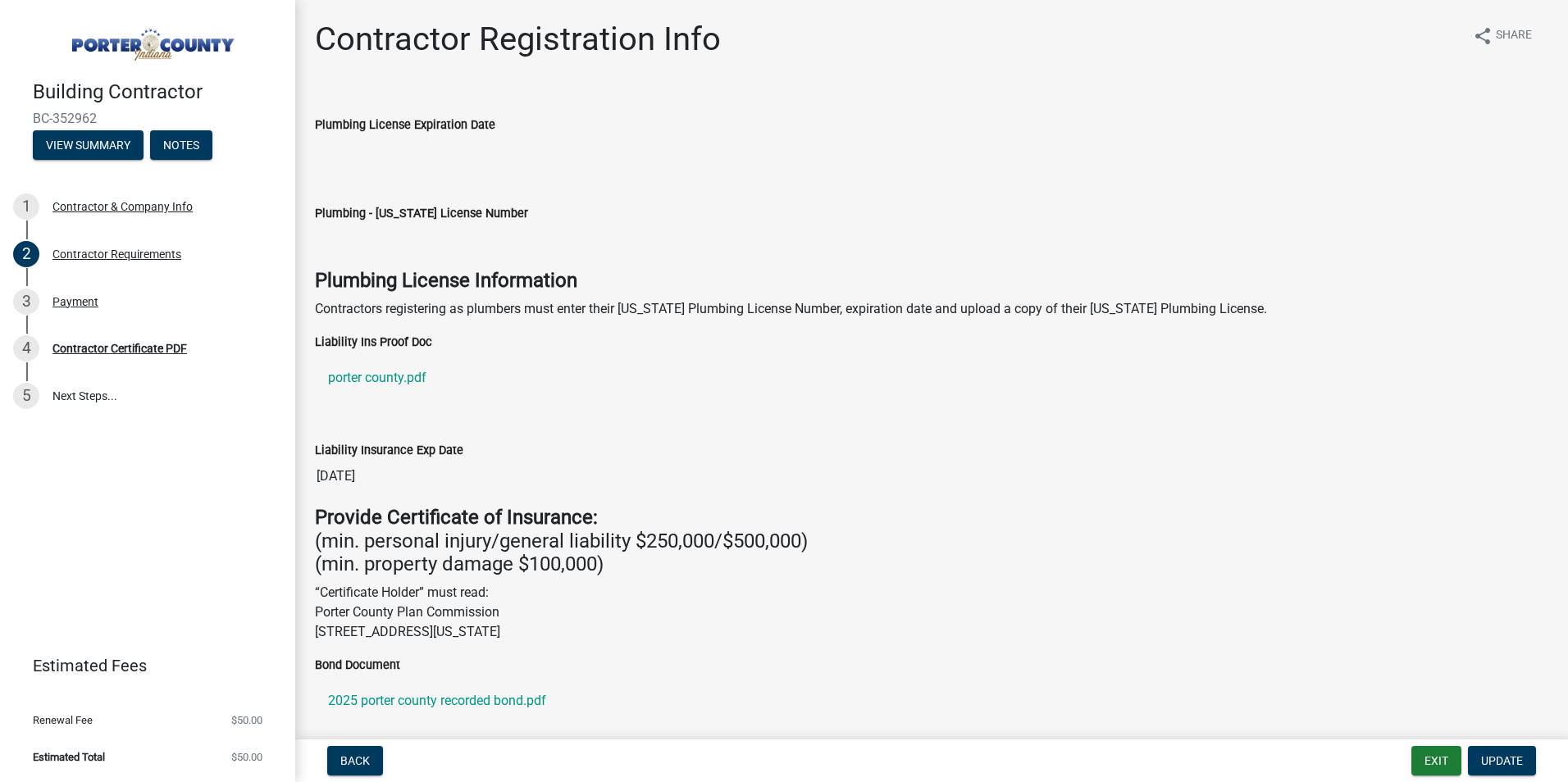
click at [374, 341] on label "Liability Ins Proof Doc" at bounding box center [373, 342] width 118 height 11
click at [405, 376] on link "porter county.pdf" at bounding box center [931, 378] width 1233 height 39
click at [1455, 761] on button "Exit" at bounding box center [1436, 761] width 50 height 30
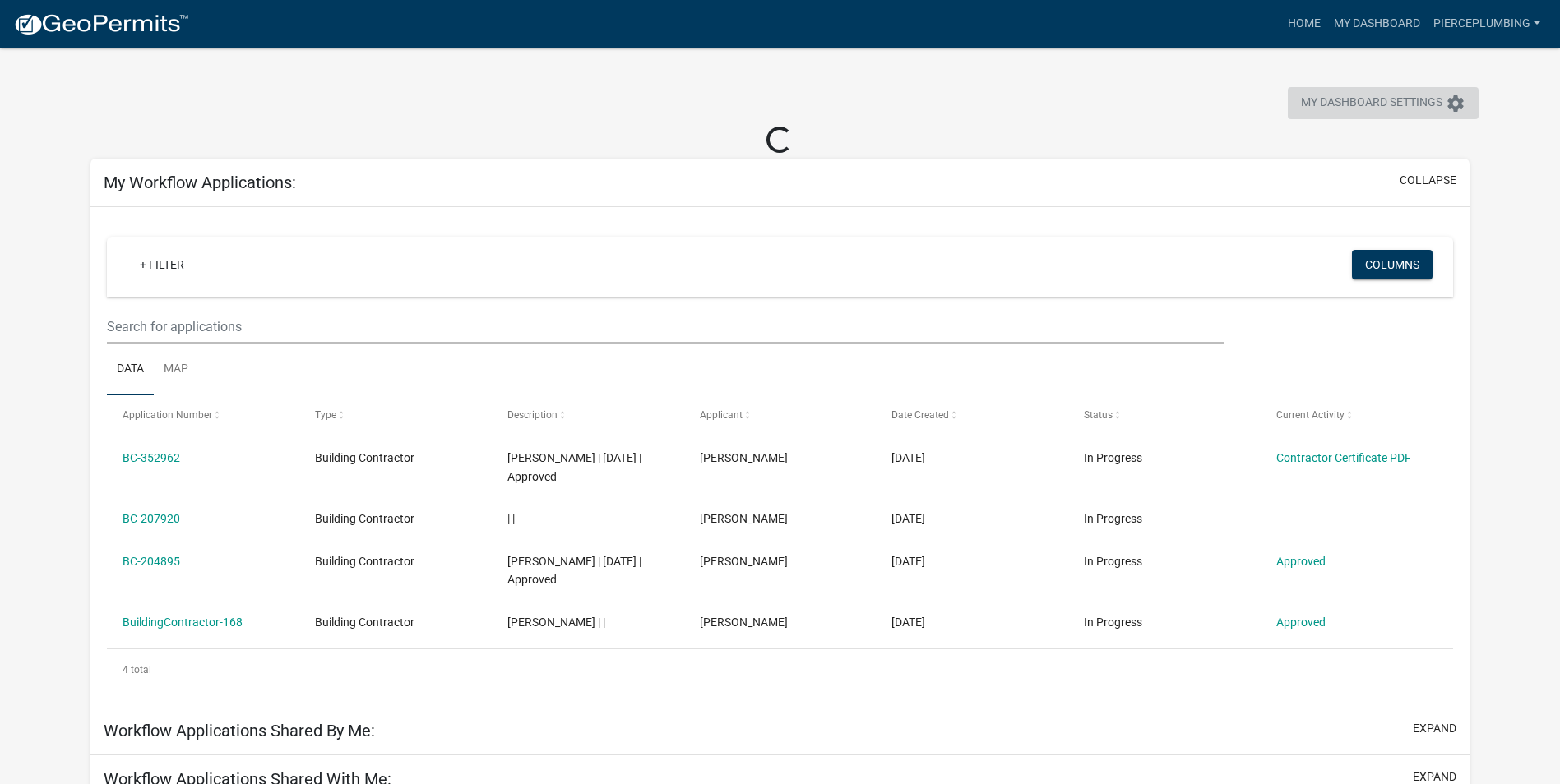
click at [1335, 106] on span "My Dashboard Settings" at bounding box center [1371, 103] width 141 height 20
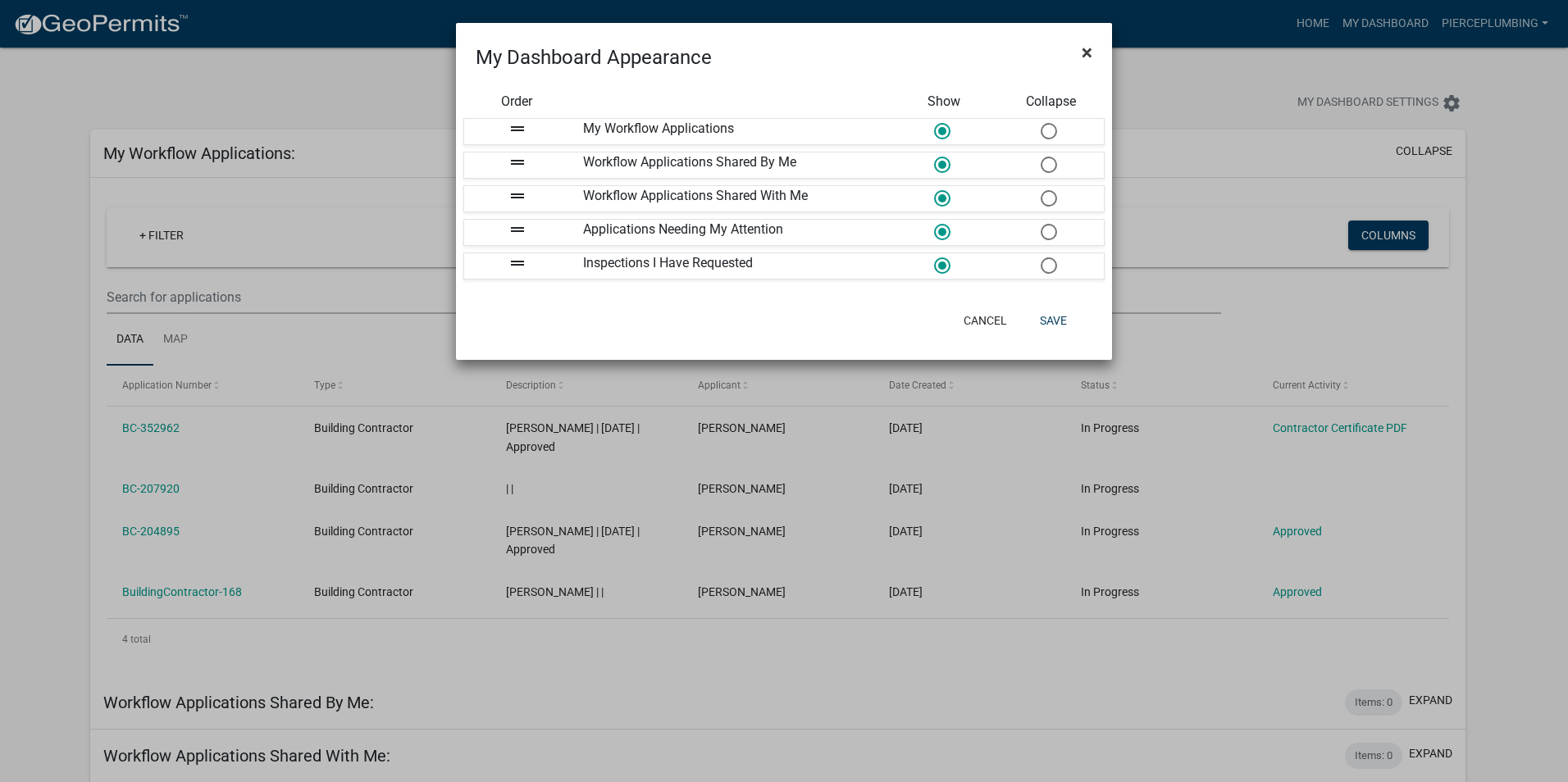
click at [1094, 50] on button "×" at bounding box center [1087, 52] width 37 height 46
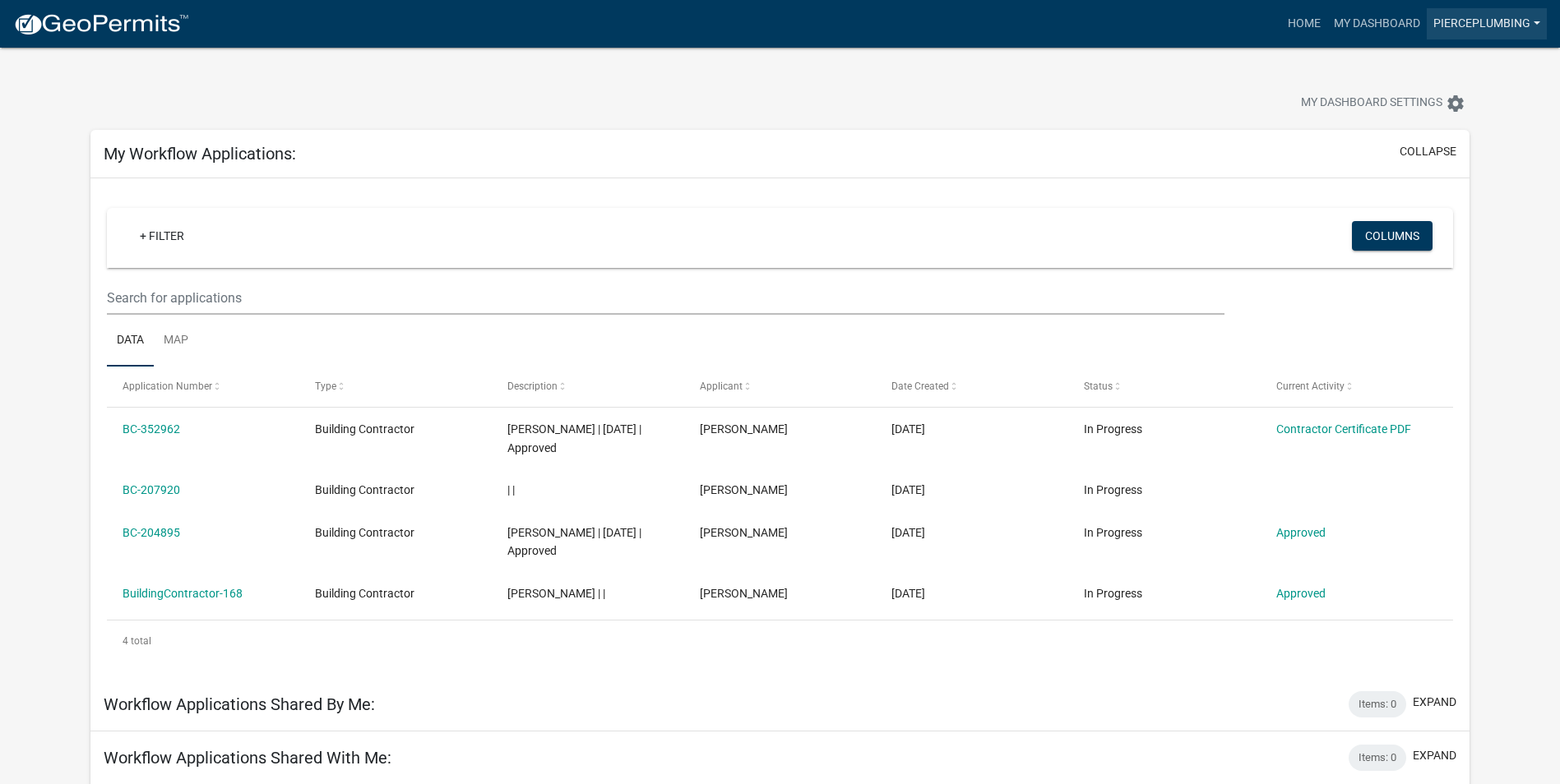
click at [1455, 26] on link "Pierceplumbing" at bounding box center [1486, 23] width 120 height 31
click at [1465, 78] on link "Account" at bounding box center [1480, 67] width 132 height 39
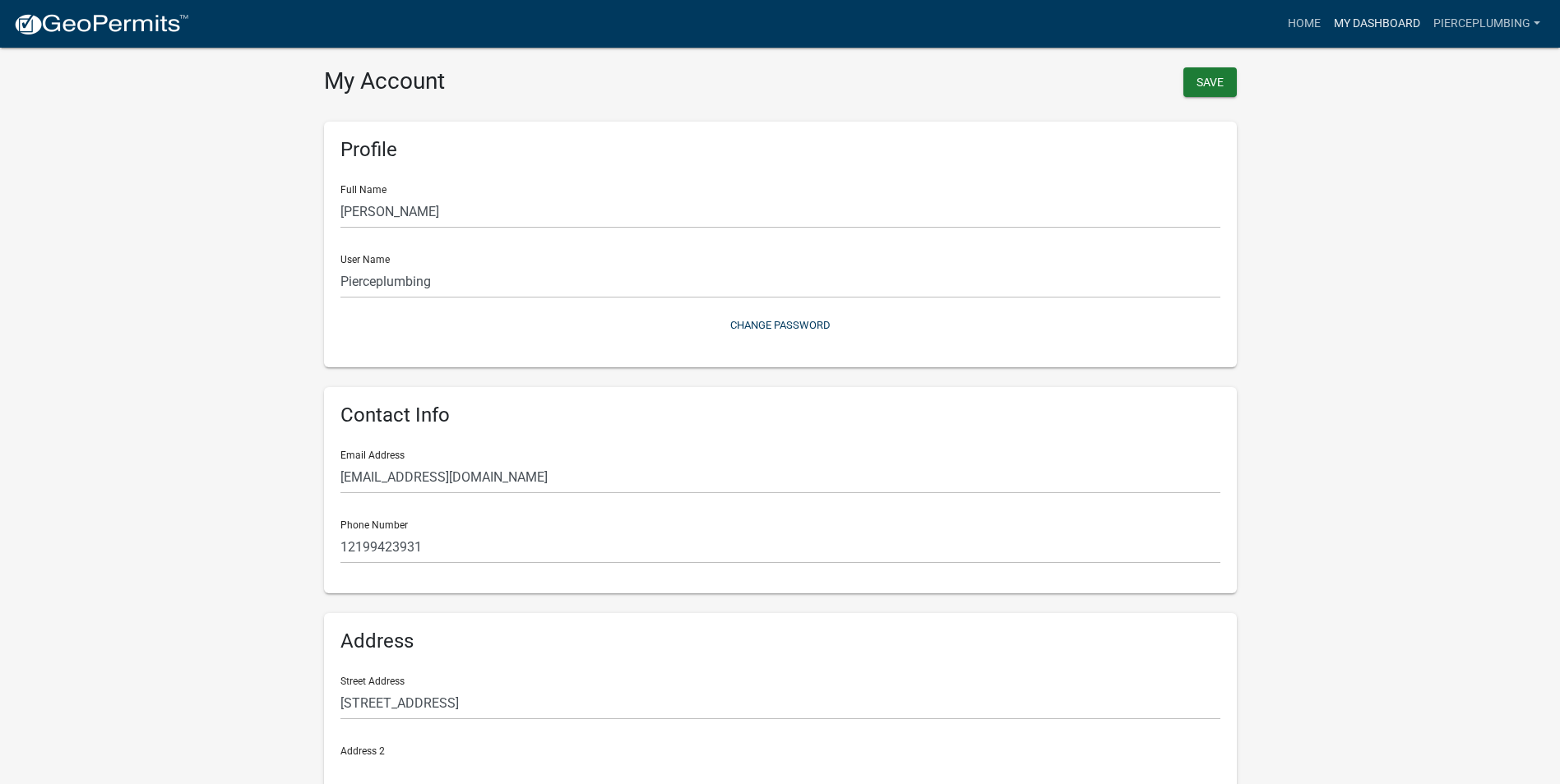
click at [1350, 22] on link "My Dashboard" at bounding box center [1377, 23] width 99 height 31
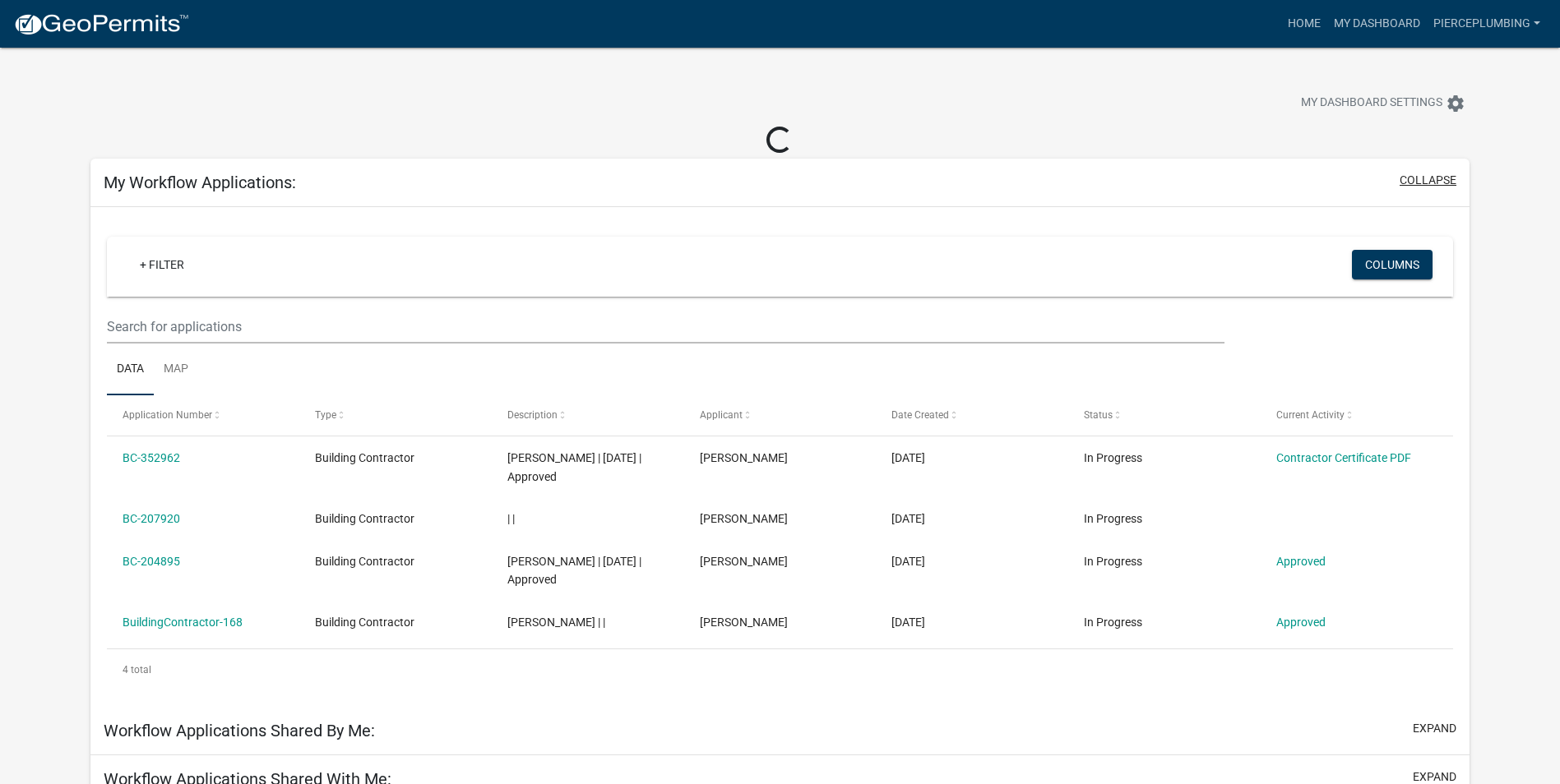
click at [1403, 180] on button "collapse" at bounding box center [1427, 181] width 57 height 17
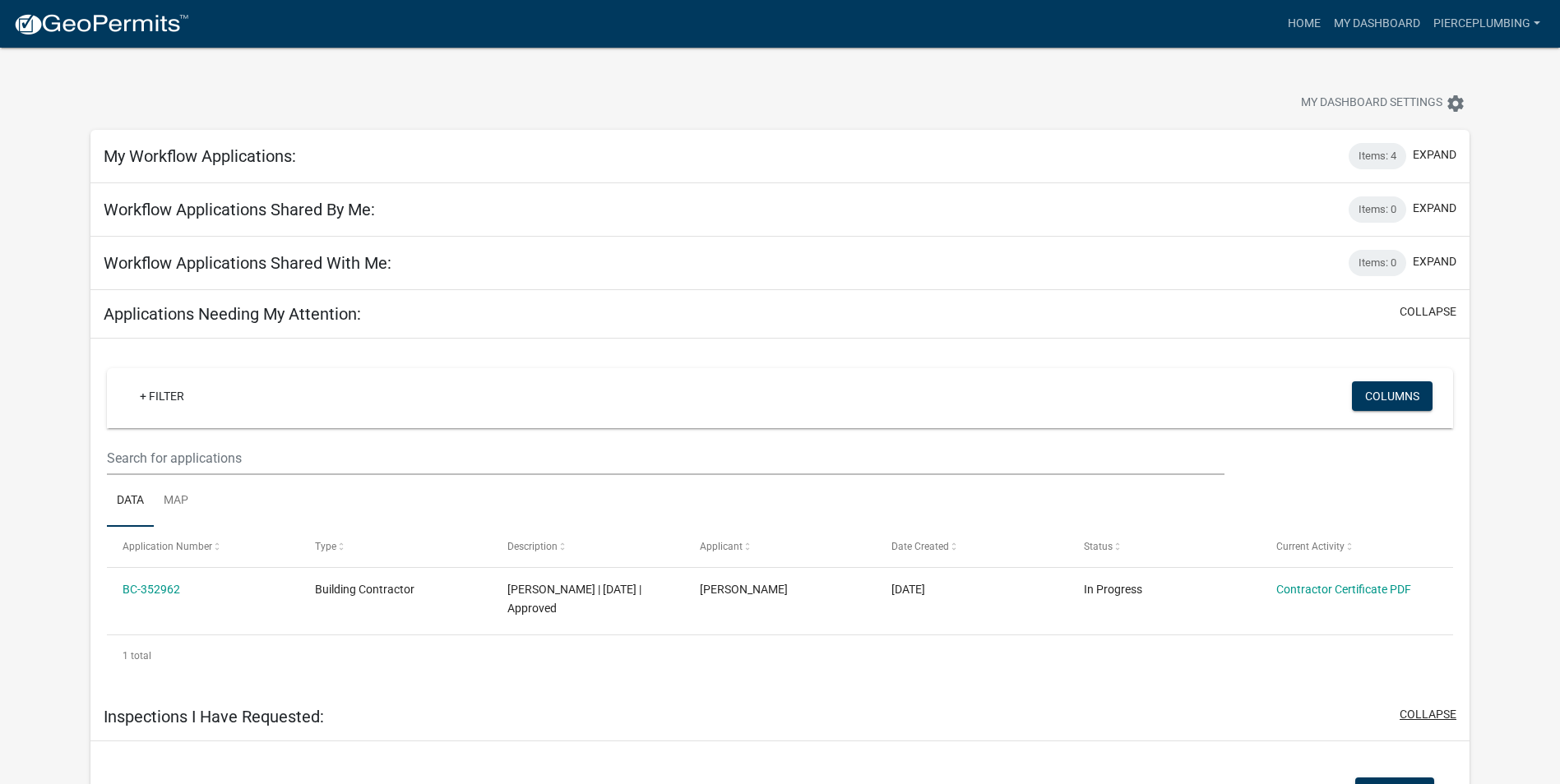
click at [1413, 711] on button "collapse" at bounding box center [1427, 715] width 57 height 17
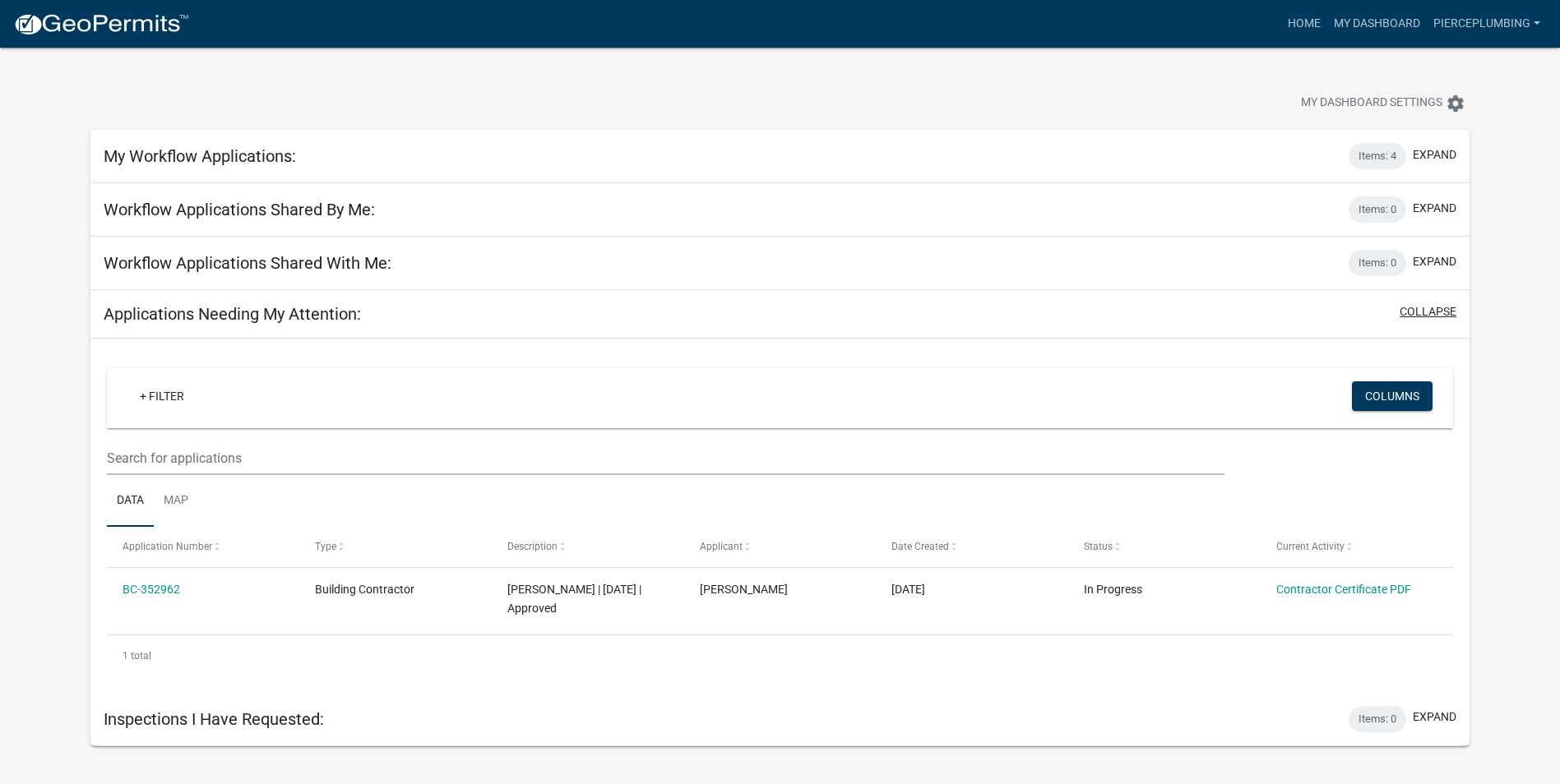
click at [1425, 312] on button "collapse" at bounding box center [1427, 312] width 57 height 17
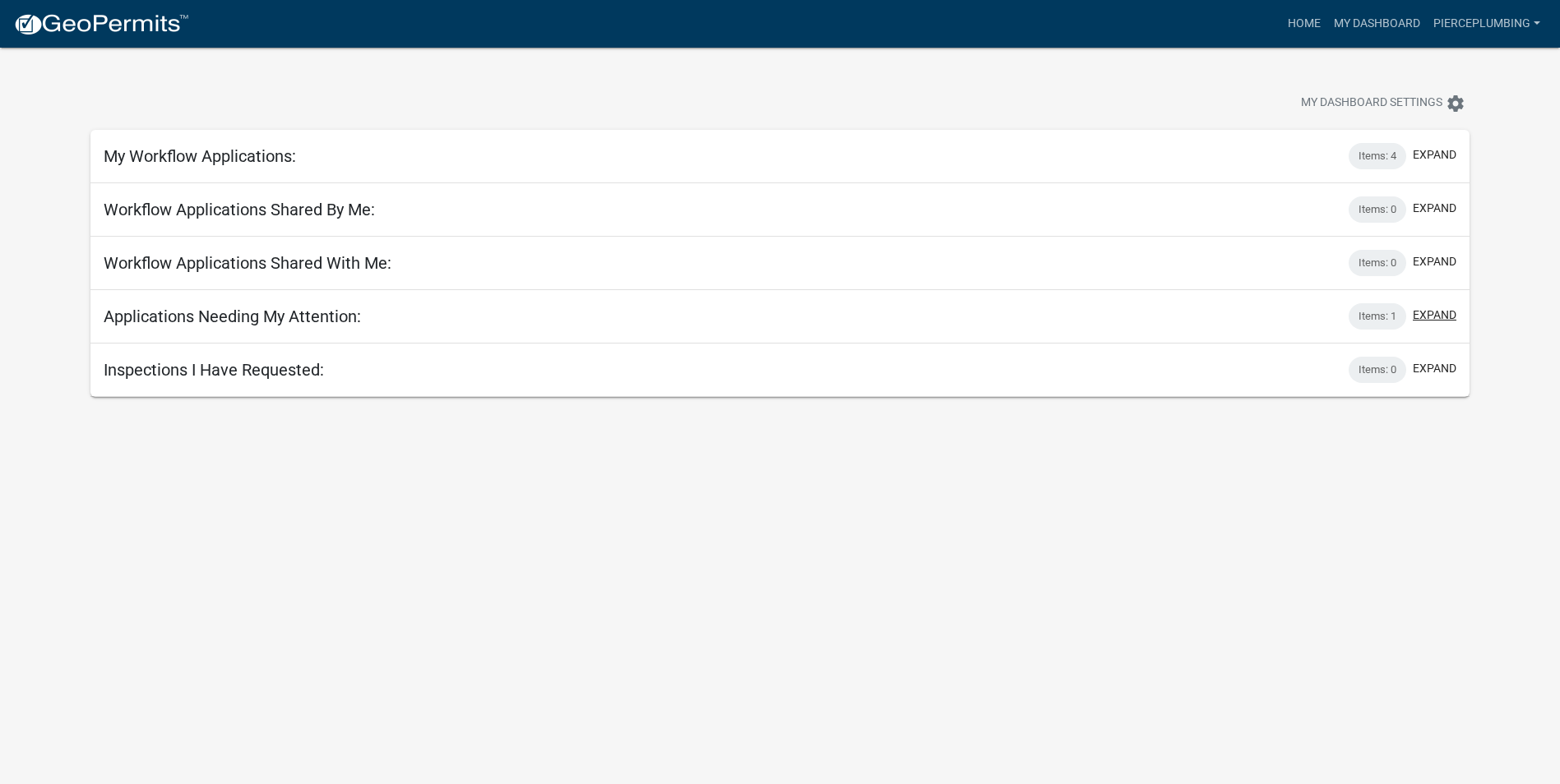
click at [1435, 314] on button "expand" at bounding box center [1434, 315] width 44 height 17
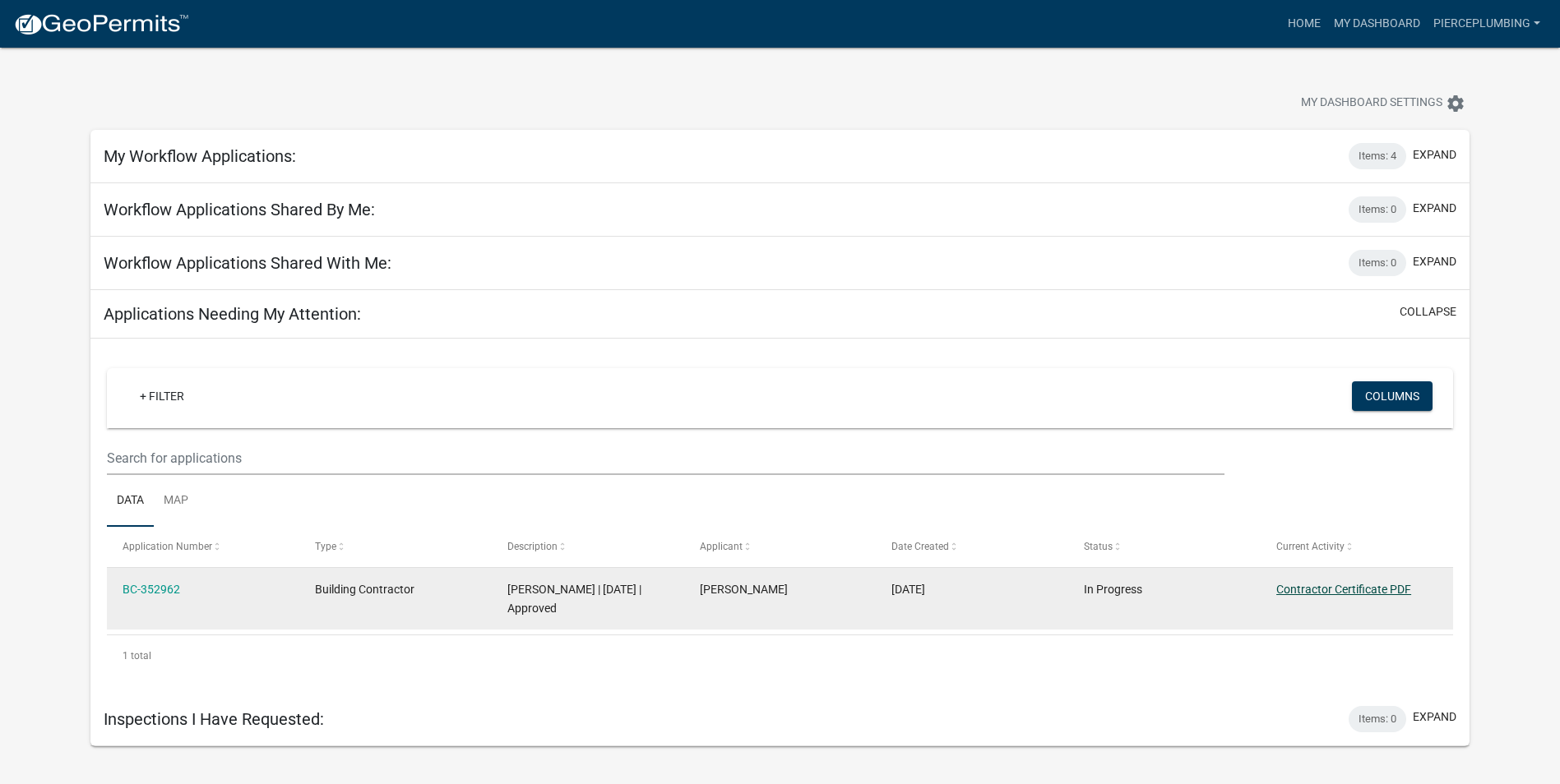
click at [1344, 592] on link "Contractor Certificate PDF" at bounding box center [1344, 589] width 135 height 13
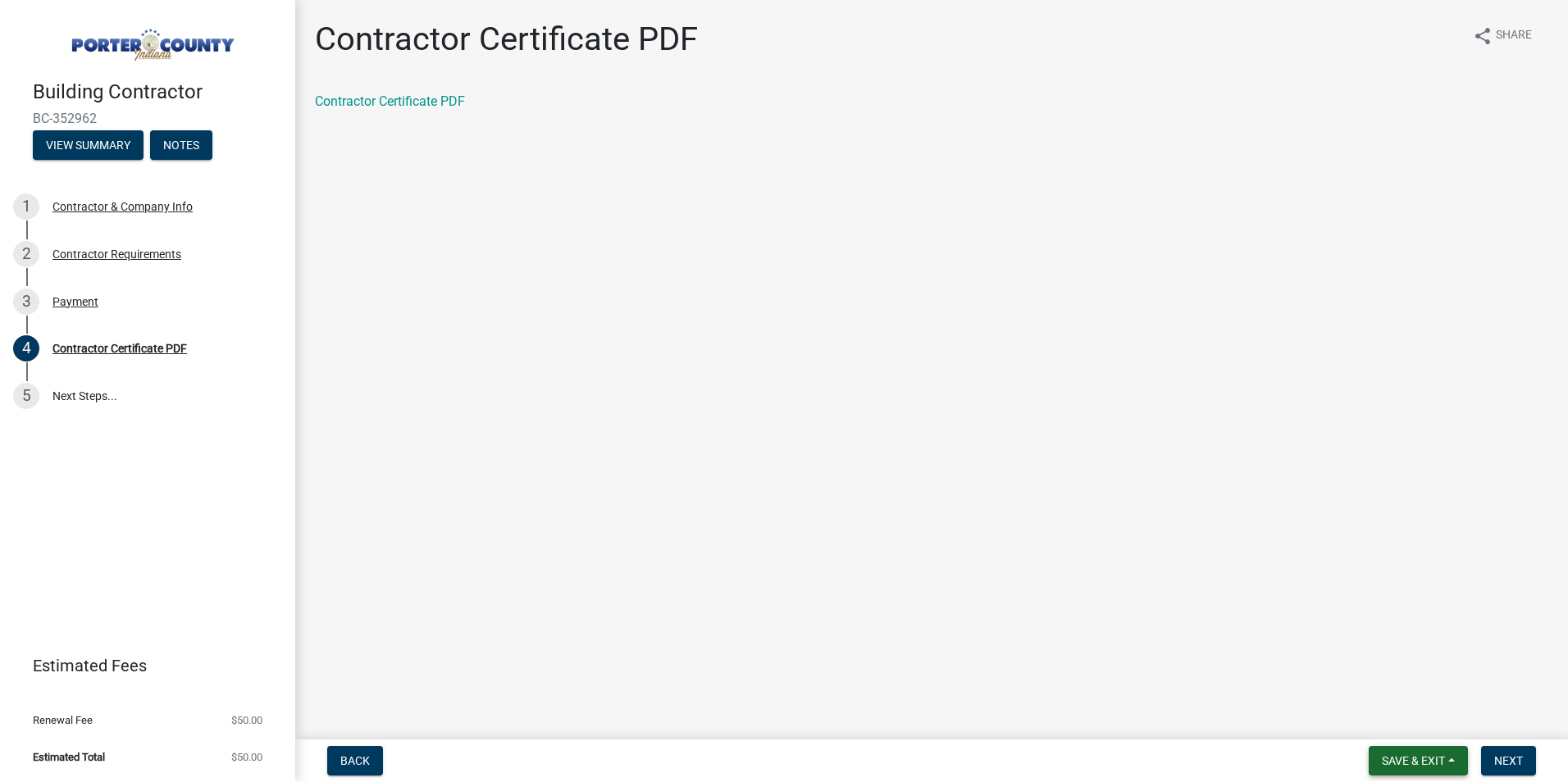
click at [1421, 762] on span "Save & Exit" at bounding box center [1413, 761] width 63 height 13
click at [1381, 722] on button "Save & Exit" at bounding box center [1402, 719] width 132 height 39
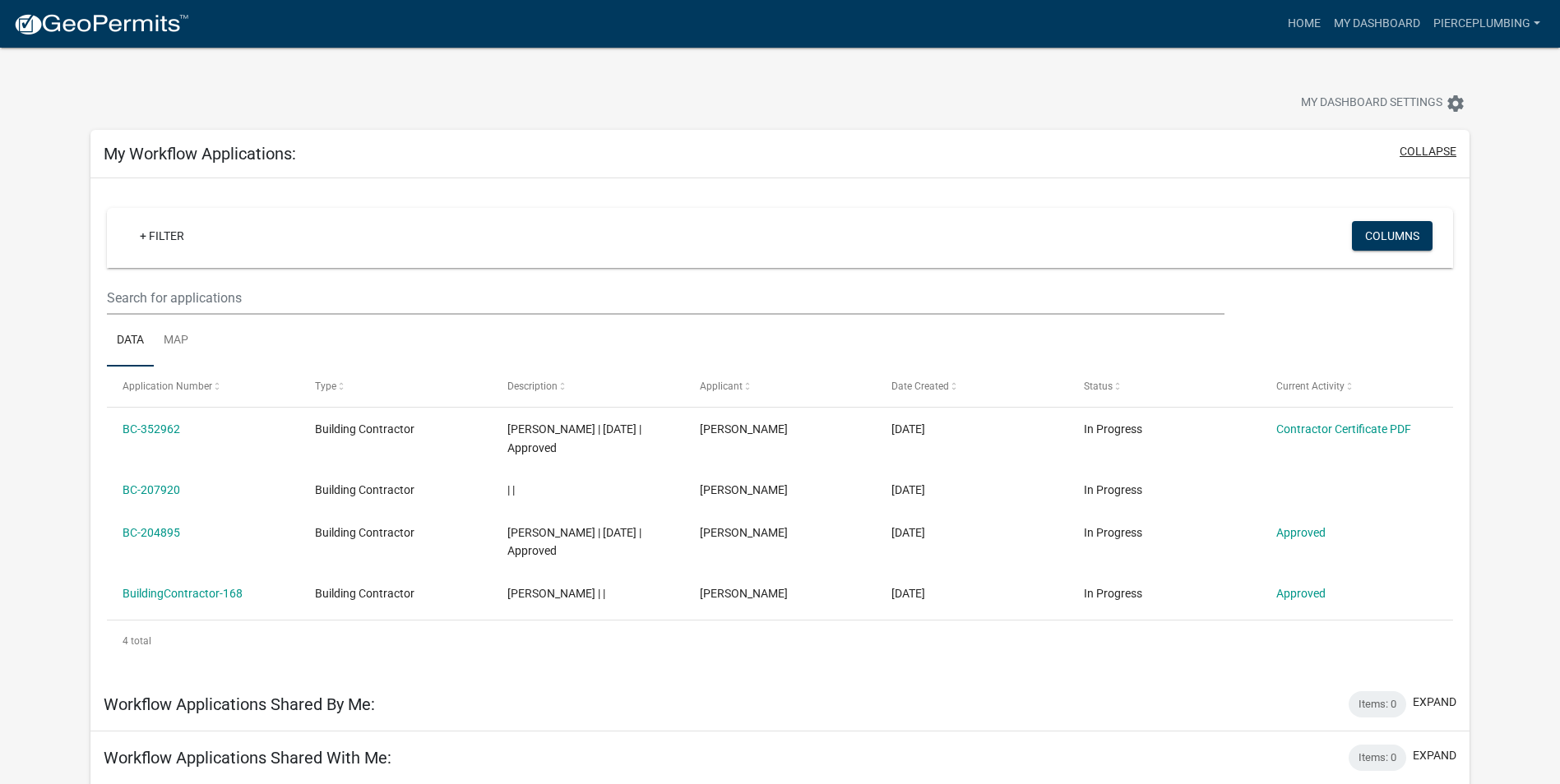
click at [1426, 156] on button "collapse" at bounding box center [1427, 152] width 57 height 17
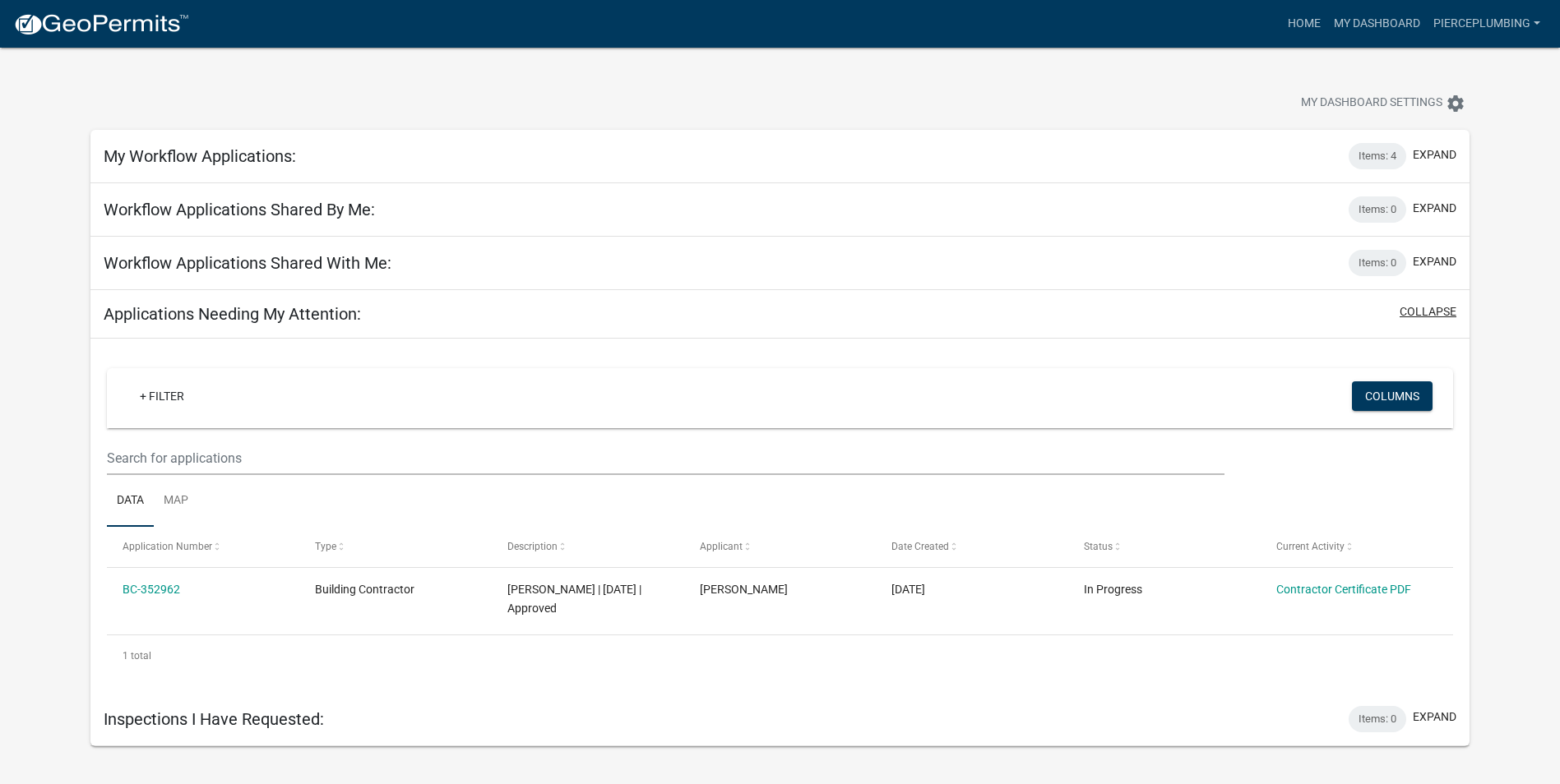
click at [1431, 304] on button "collapse" at bounding box center [1427, 312] width 57 height 17
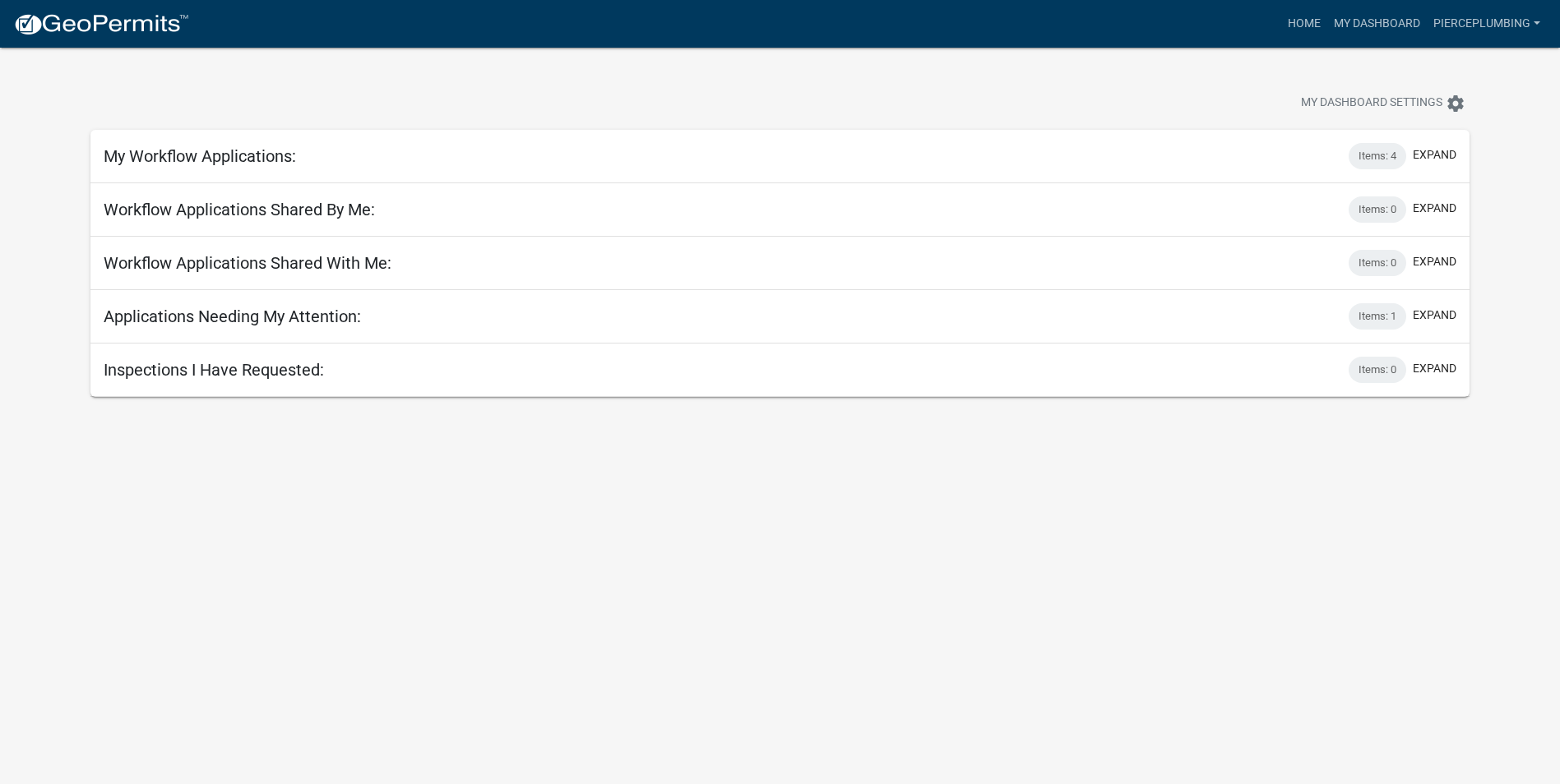
click at [1223, 162] on div "My Workflow Applications: Items: 4 expand" at bounding box center [780, 156] width 1378 height 53
click at [1434, 153] on button "expand" at bounding box center [1434, 154] width 44 height 17
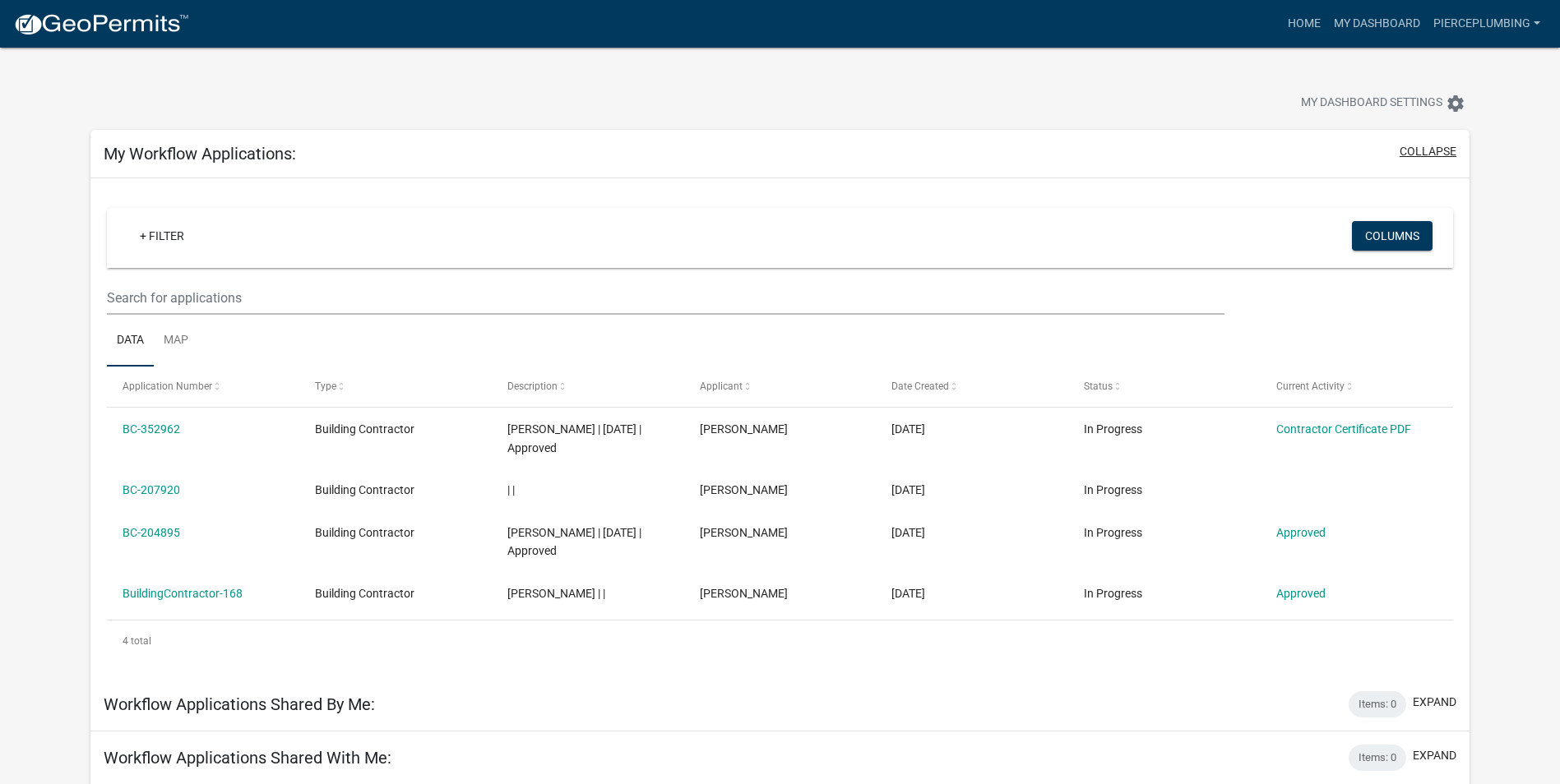
click at [1438, 144] on button "collapse" at bounding box center [1427, 152] width 57 height 17
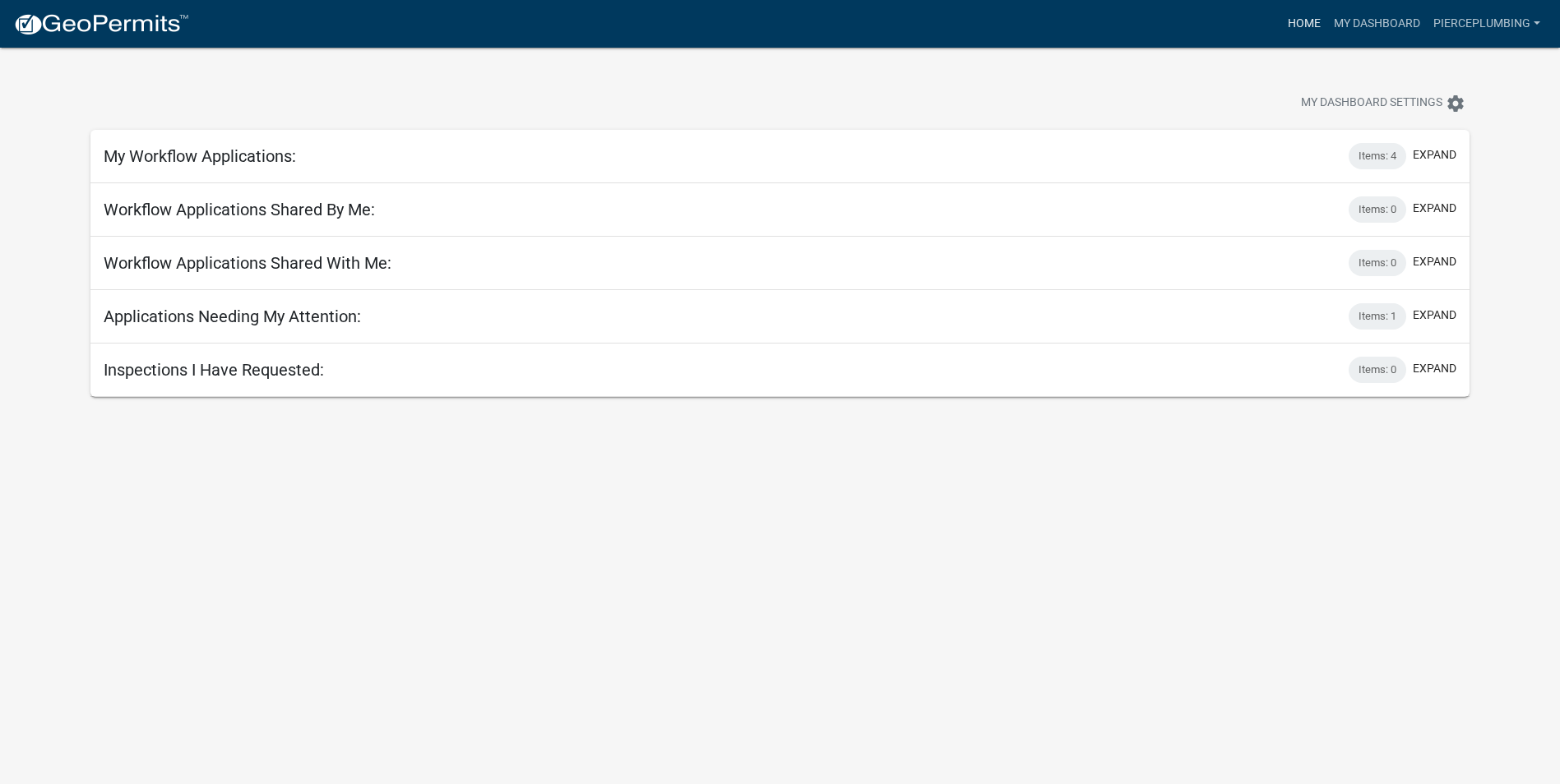
click at [1304, 24] on link "Home" at bounding box center [1304, 23] width 46 height 31
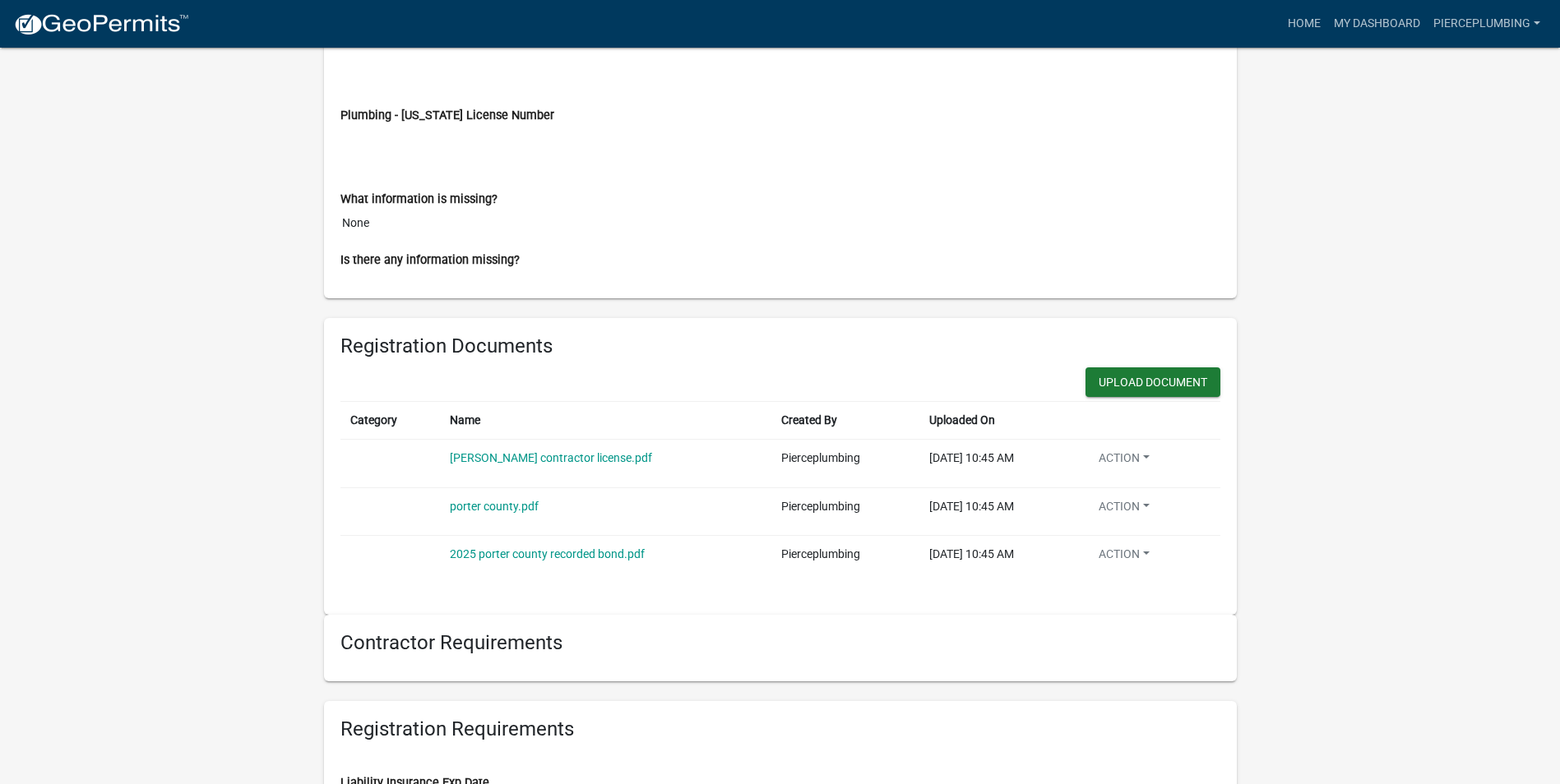
scroll to position [986, 0]
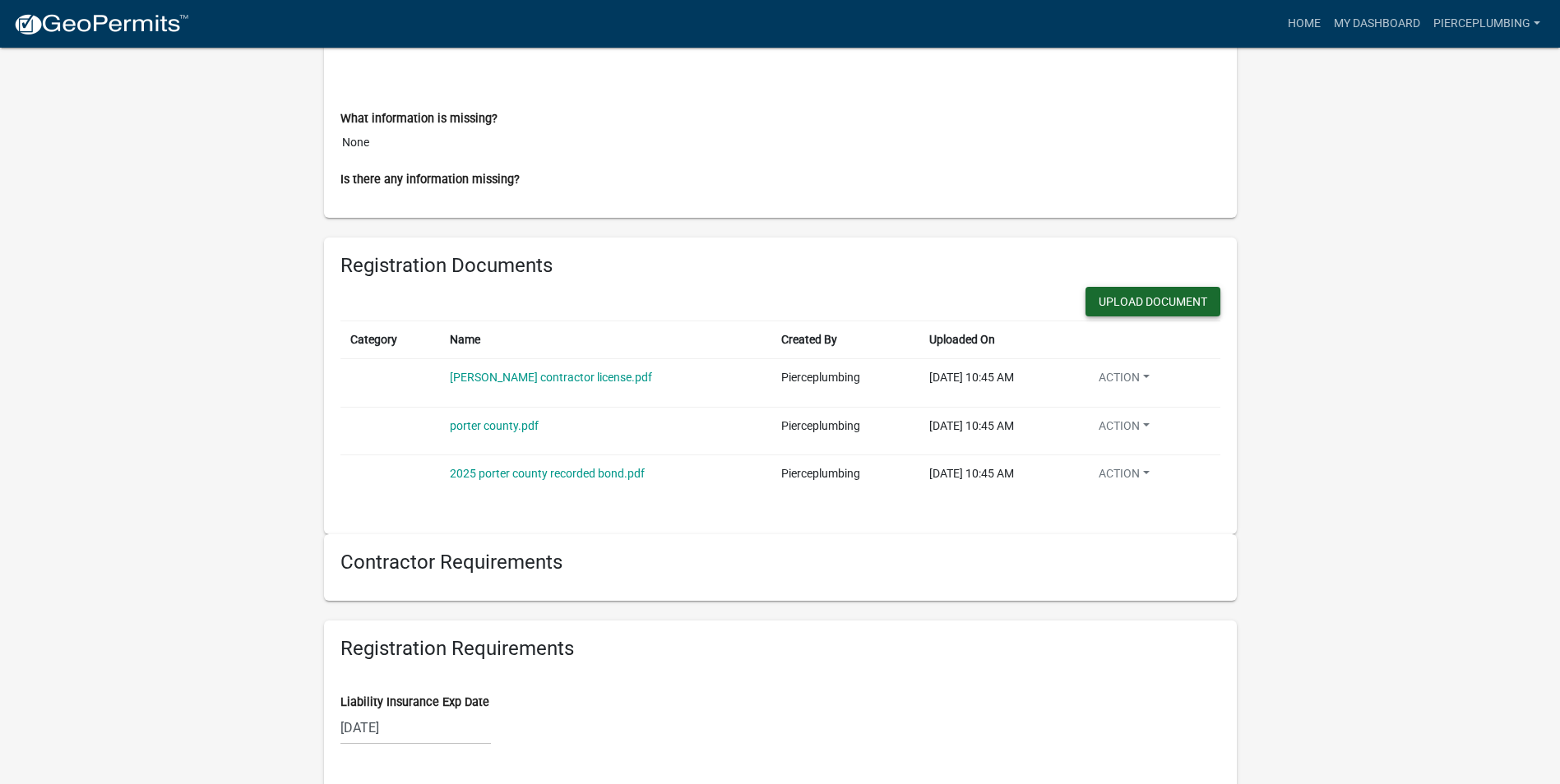
click at [1141, 310] on button "Upload Document" at bounding box center [1153, 302] width 135 height 30
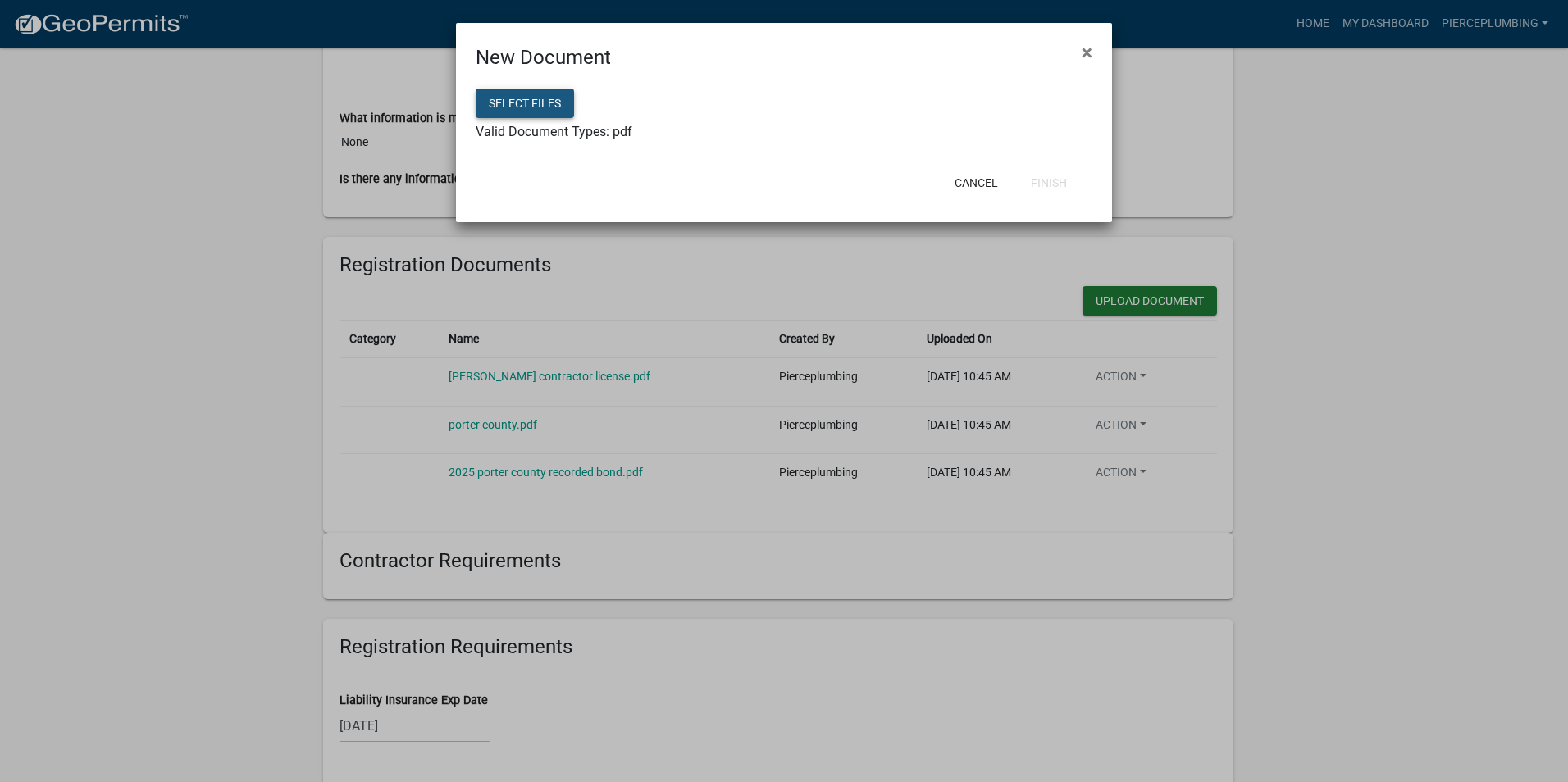
click at [556, 107] on button "Select files" at bounding box center [525, 104] width 98 height 30
click at [512, 105] on button "Select files" at bounding box center [525, 104] width 98 height 30
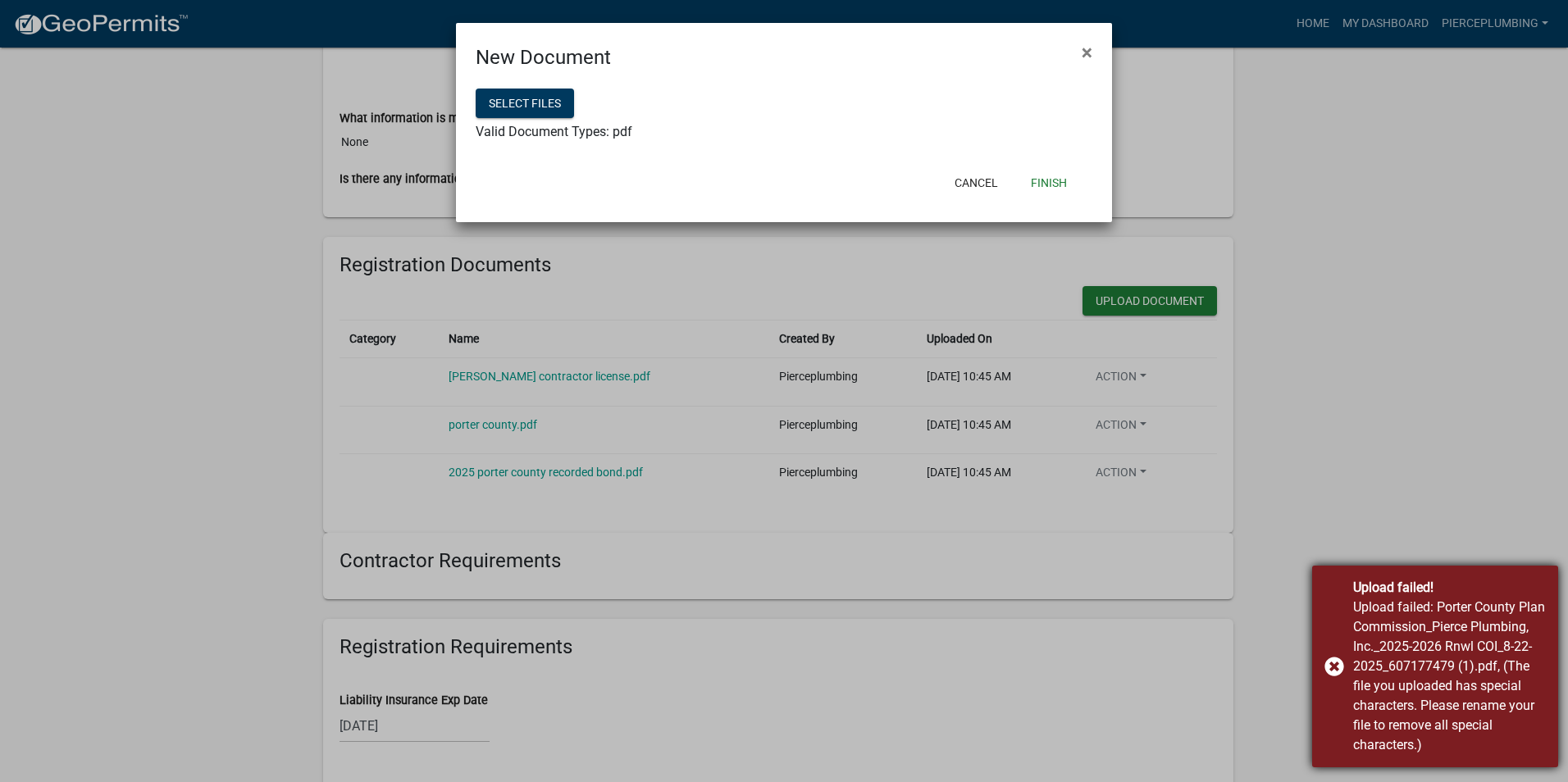
click at [1334, 665] on div "Upload failed! Upload failed: Porter County Plan Commission_Pierce Plumbing, In…" at bounding box center [1435, 666] width 246 height 202
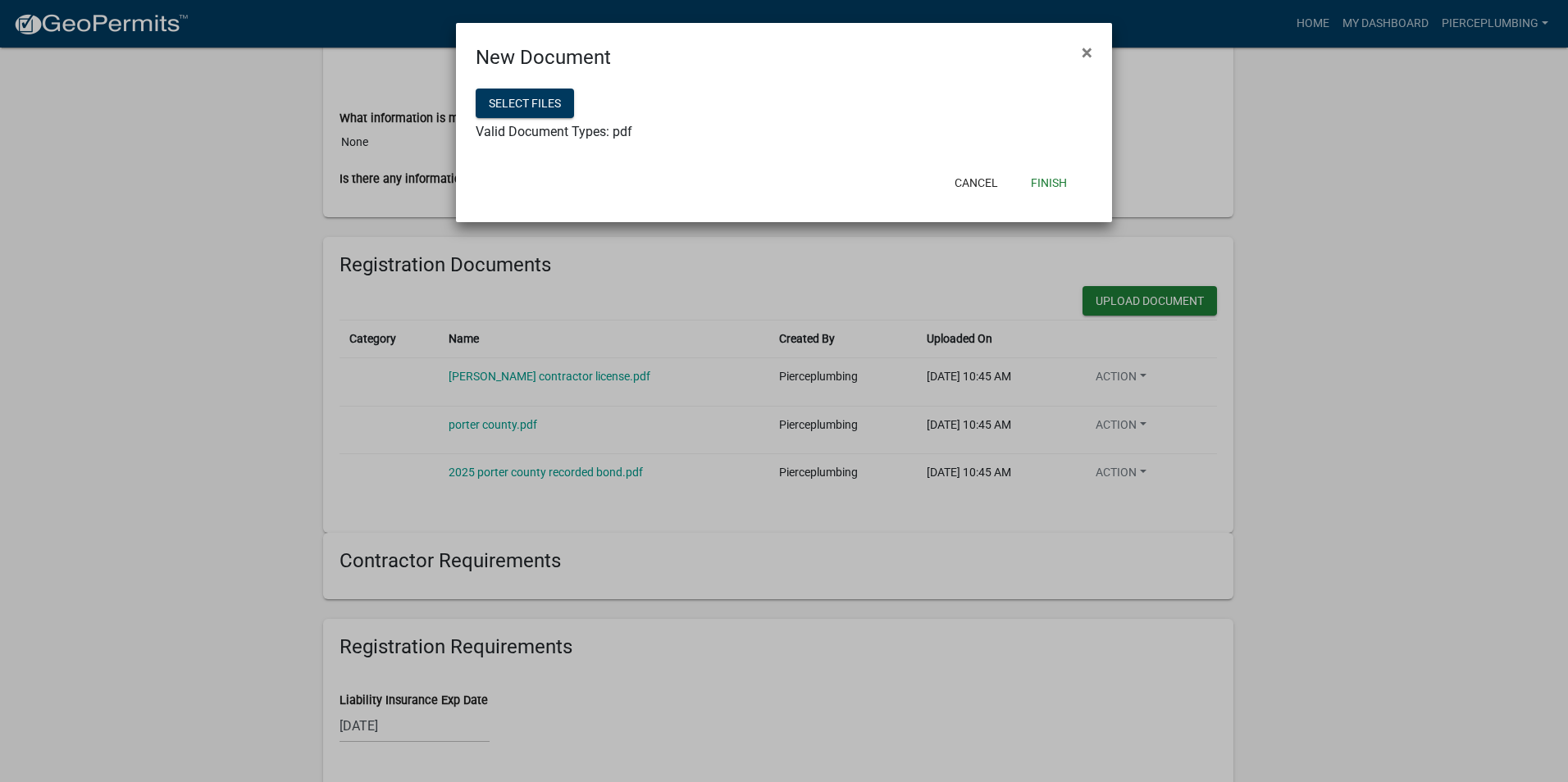
click at [1420, 433] on ngb-modal-window "New Document × Select files Valid Document Types: pdf Cancel Finish" at bounding box center [784, 391] width 1568 height 782
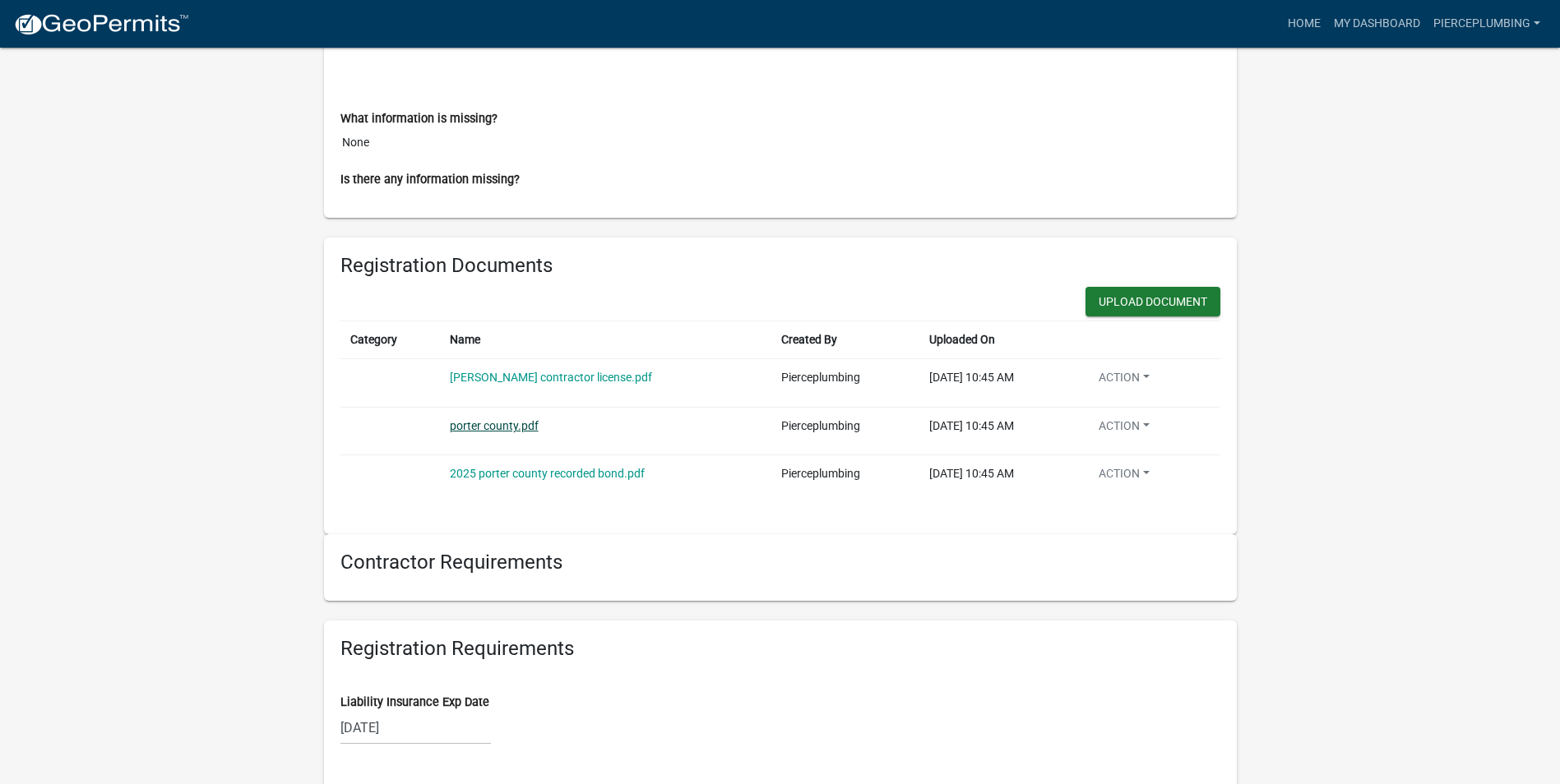
click at [474, 426] on link "porter county.pdf" at bounding box center [494, 426] width 89 height 13
click at [1114, 297] on button "Upload Document" at bounding box center [1153, 302] width 135 height 30
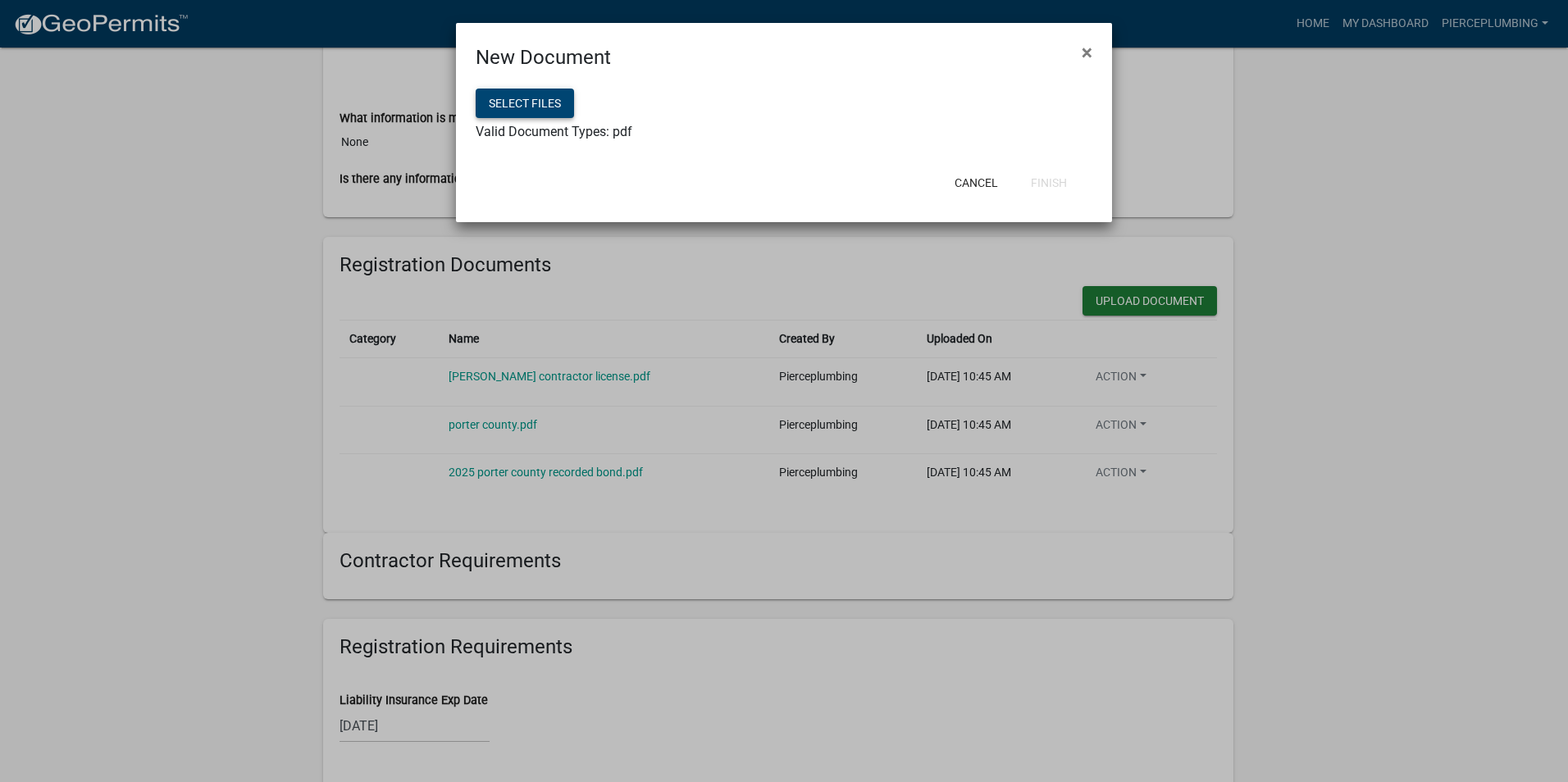
click at [549, 111] on button "Select files" at bounding box center [525, 104] width 98 height 30
click at [1064, 186] on button "Finish" at bounding box center [1048, 183] width 63 height 30
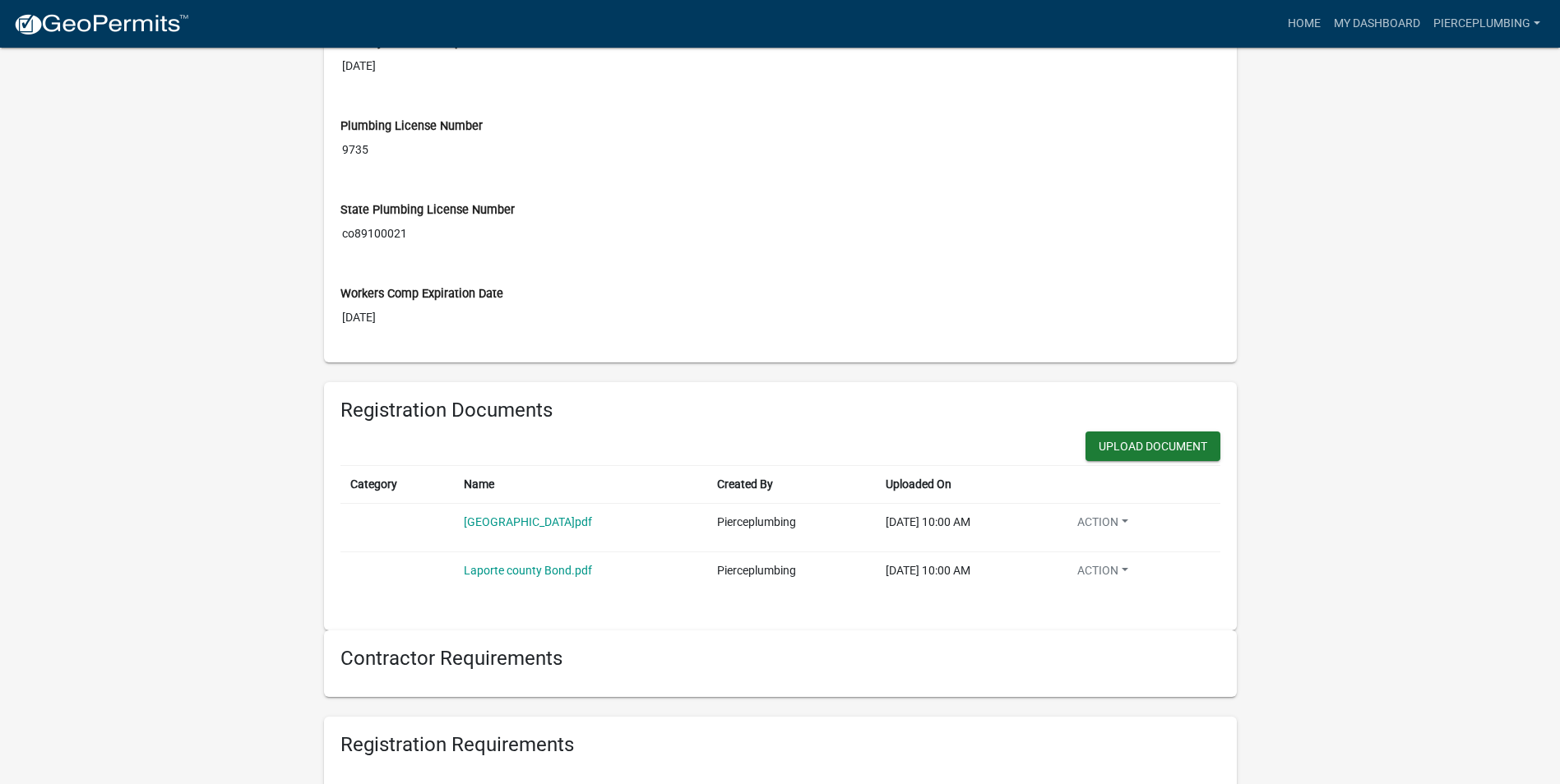
scroll to position [822, 0]
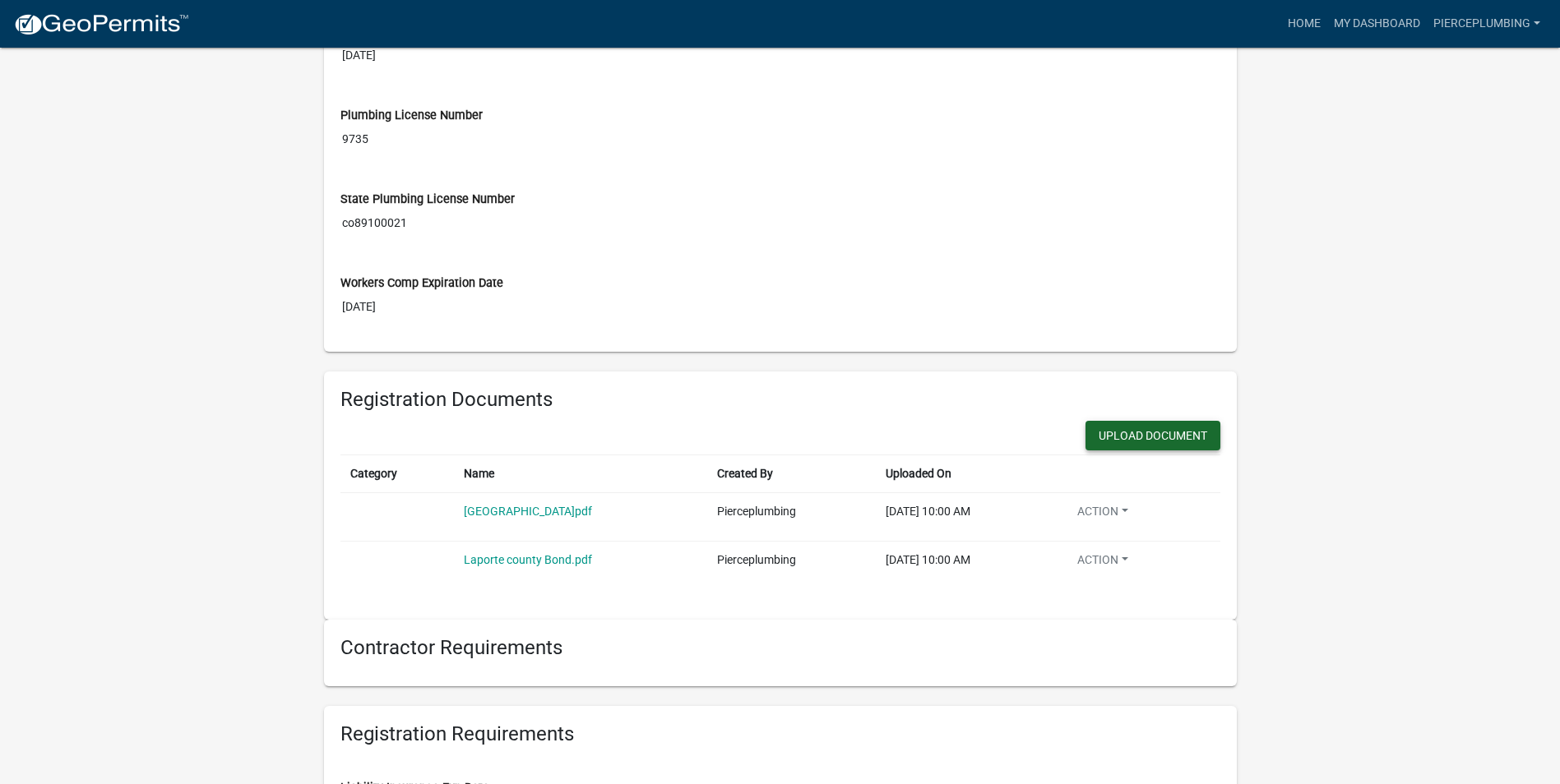
click at [1119, 435] on button "Upload Document" at bounding box center [1153, 436] width 135 height 30
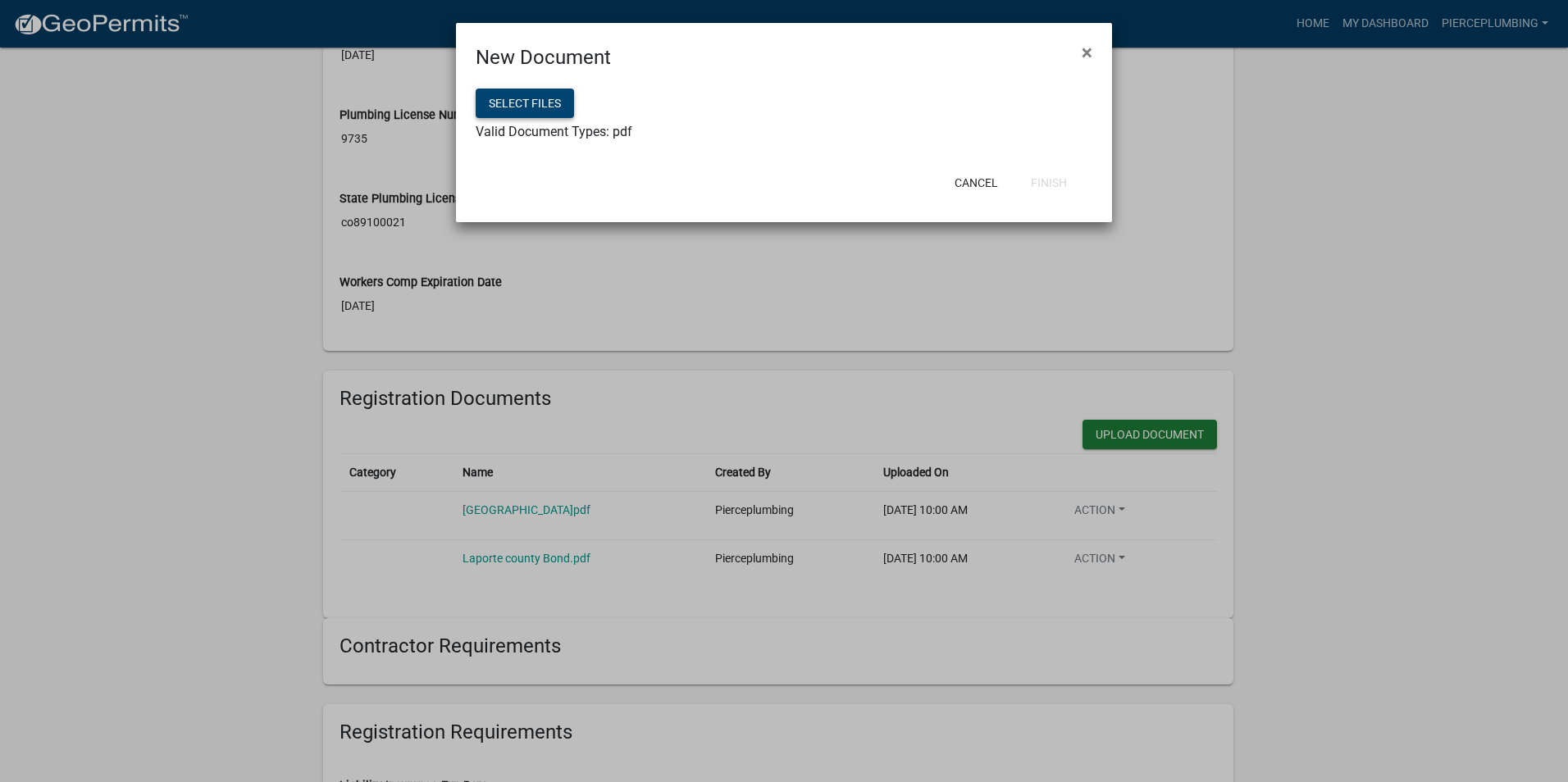
click at [559, 109] on button "Select files" at bounding box center [525, 104] width 98 height 30
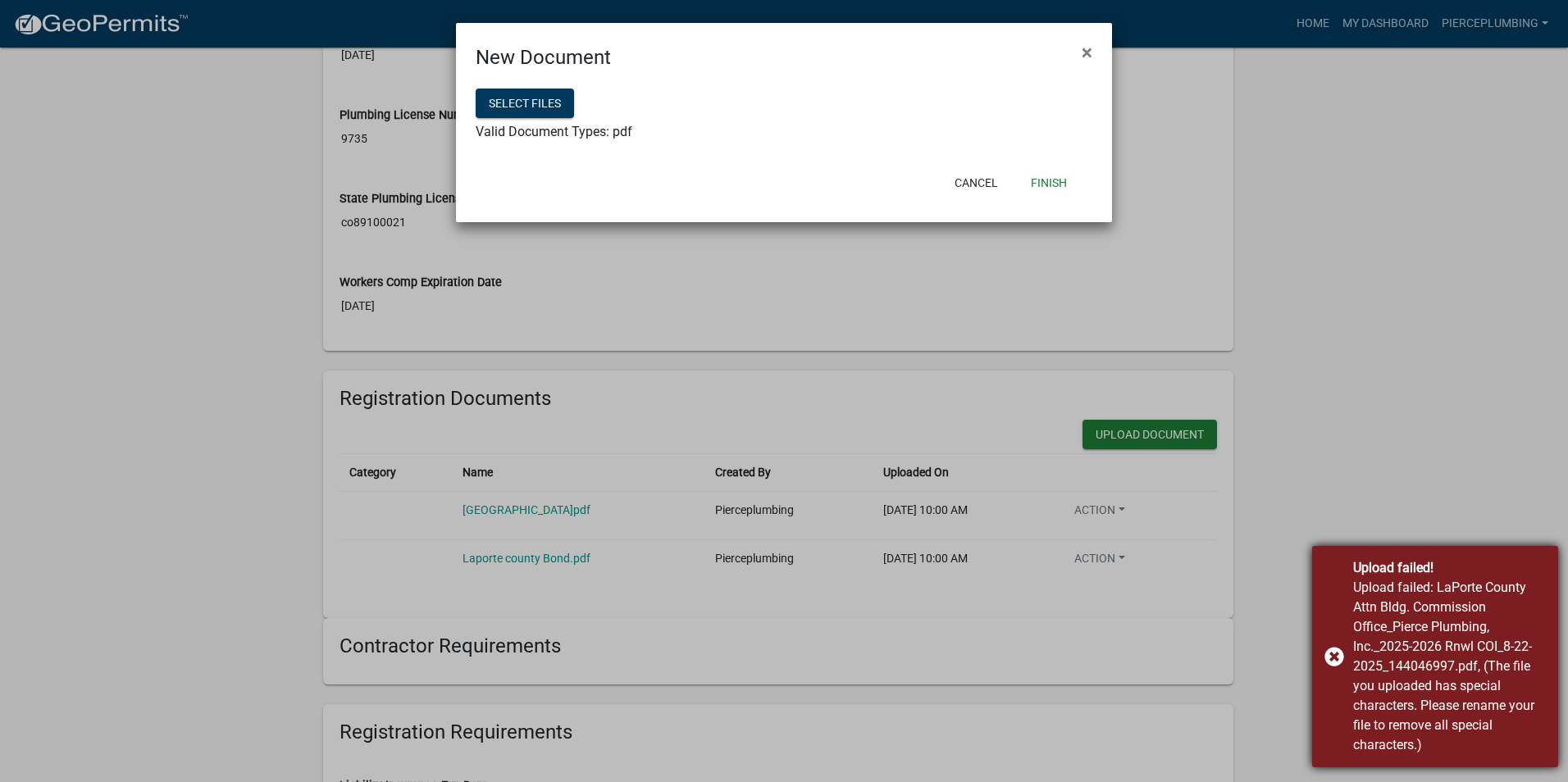
click at [1340, 655] on div "Upload failed! Upload failed: LaPorte County Attn Bldg. Commission Office_Pierc…" at bounding box center [1435, 656] width 246 height 221
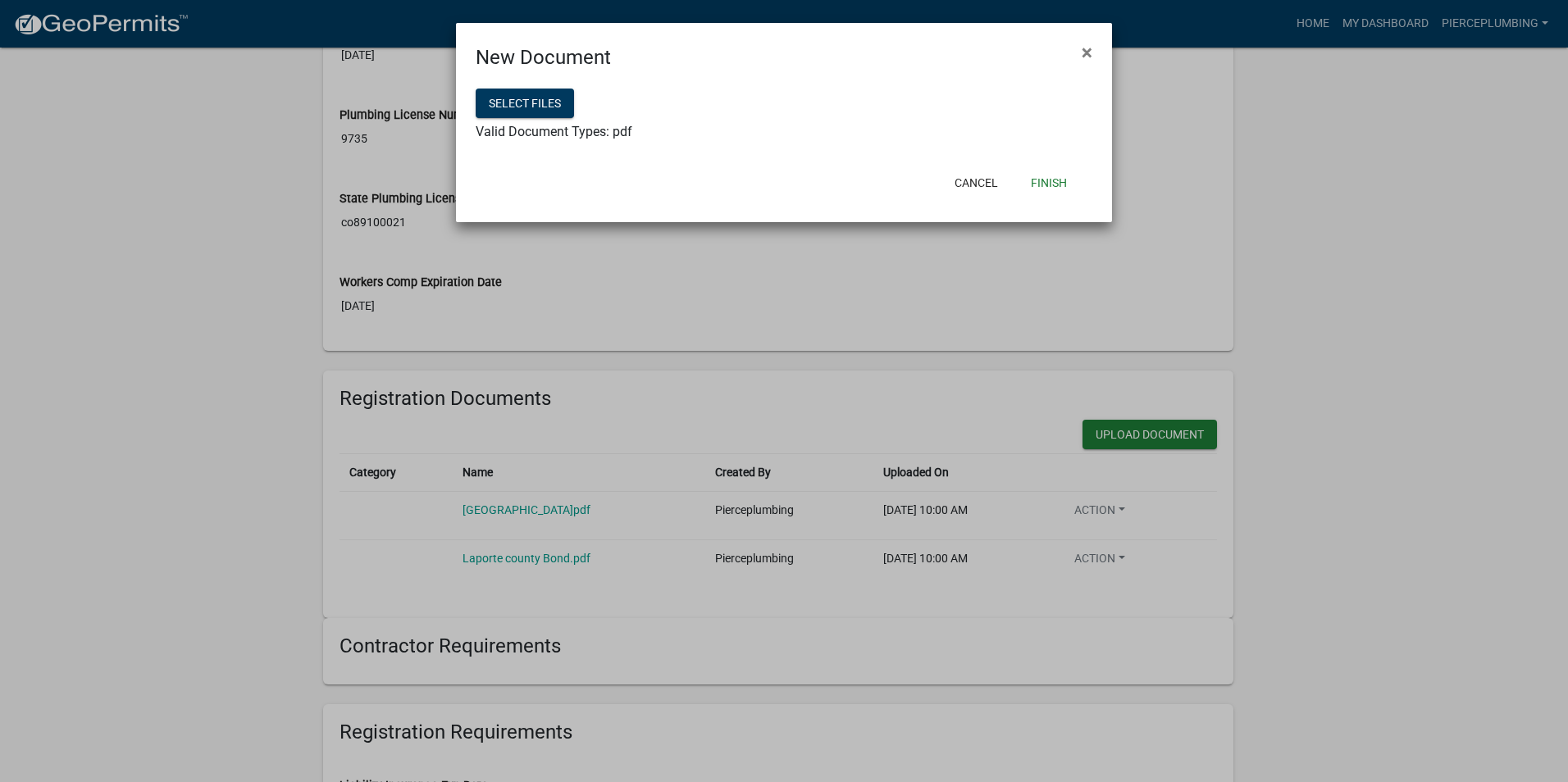
click at [1323, 441] on ngb-modal-window "New Document × Select files Valid Document Types: pdf Cancel Finish" at bounding box center [784, 391] width 1568 height 782
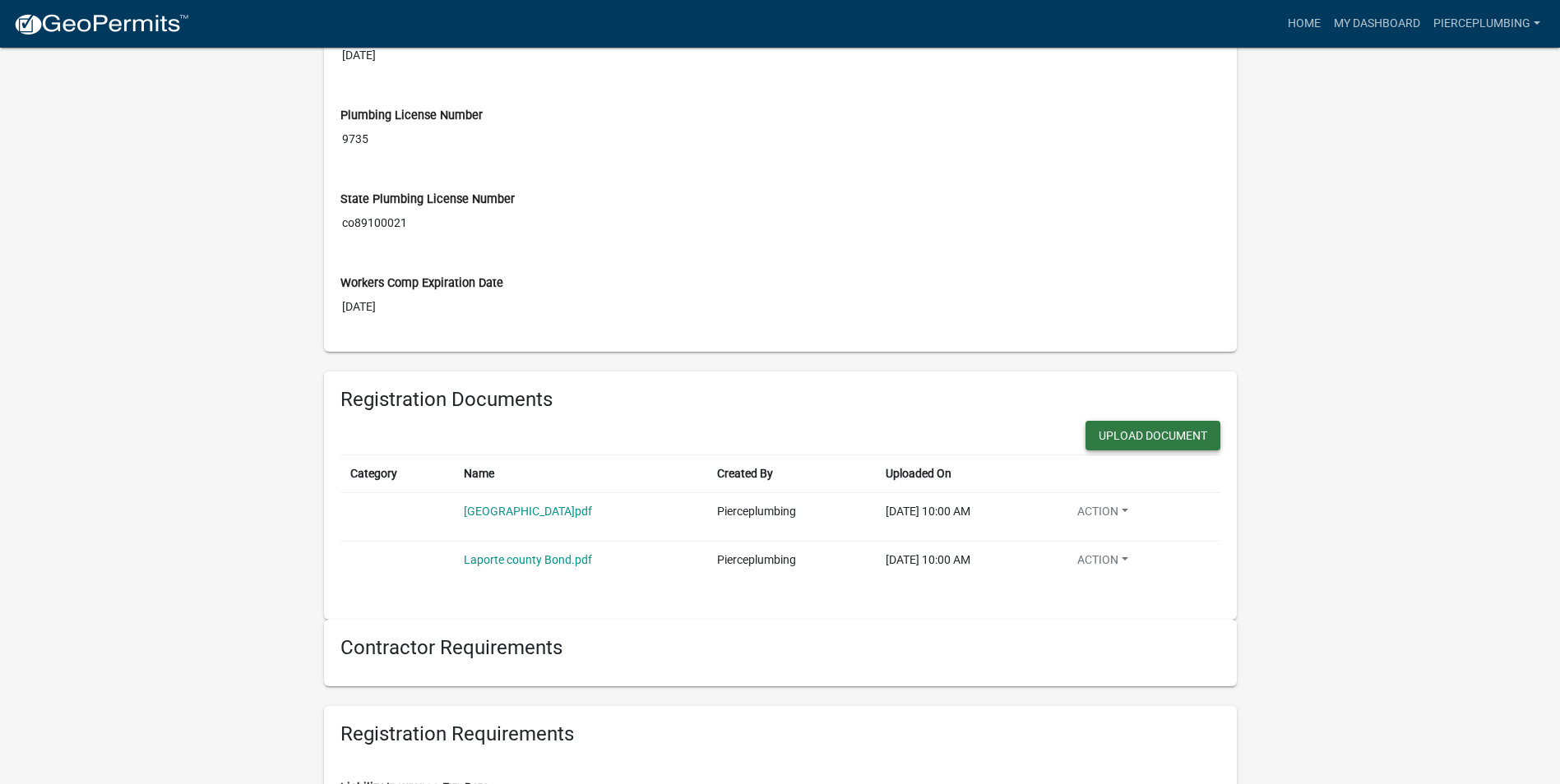
click at [1108, 429] on button "Upload Document" at bounding box center [1153, 436] width 135 height 30
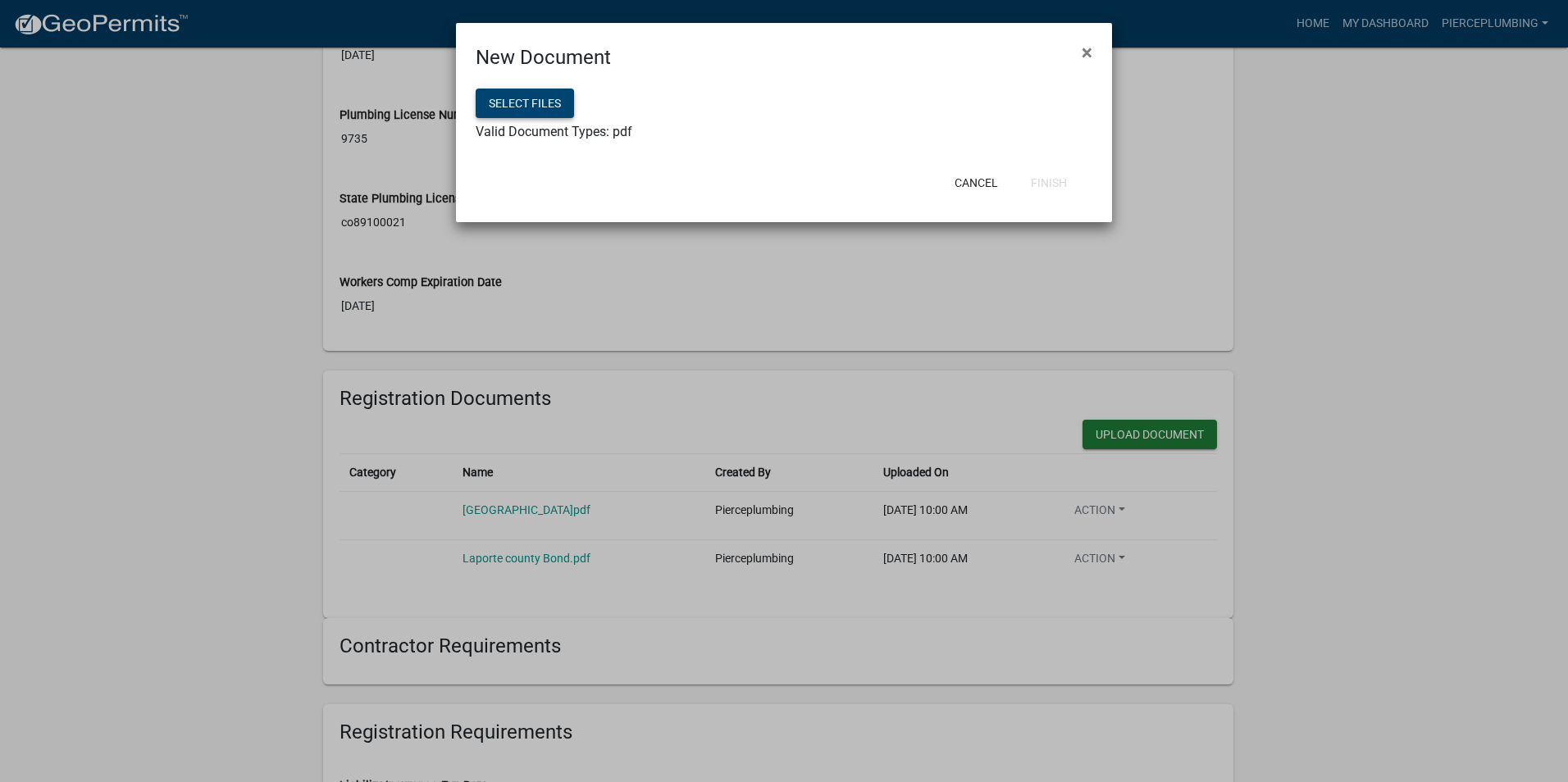
click at [519, 104] on button "Select files" at bounding box center [525, 104] width 98 height 30
click at [1057, 183] on button "Finish" at bounding box center [1048, 183] width 63 height 30
